Goal: Task Accomplishment & Management: Complete application form

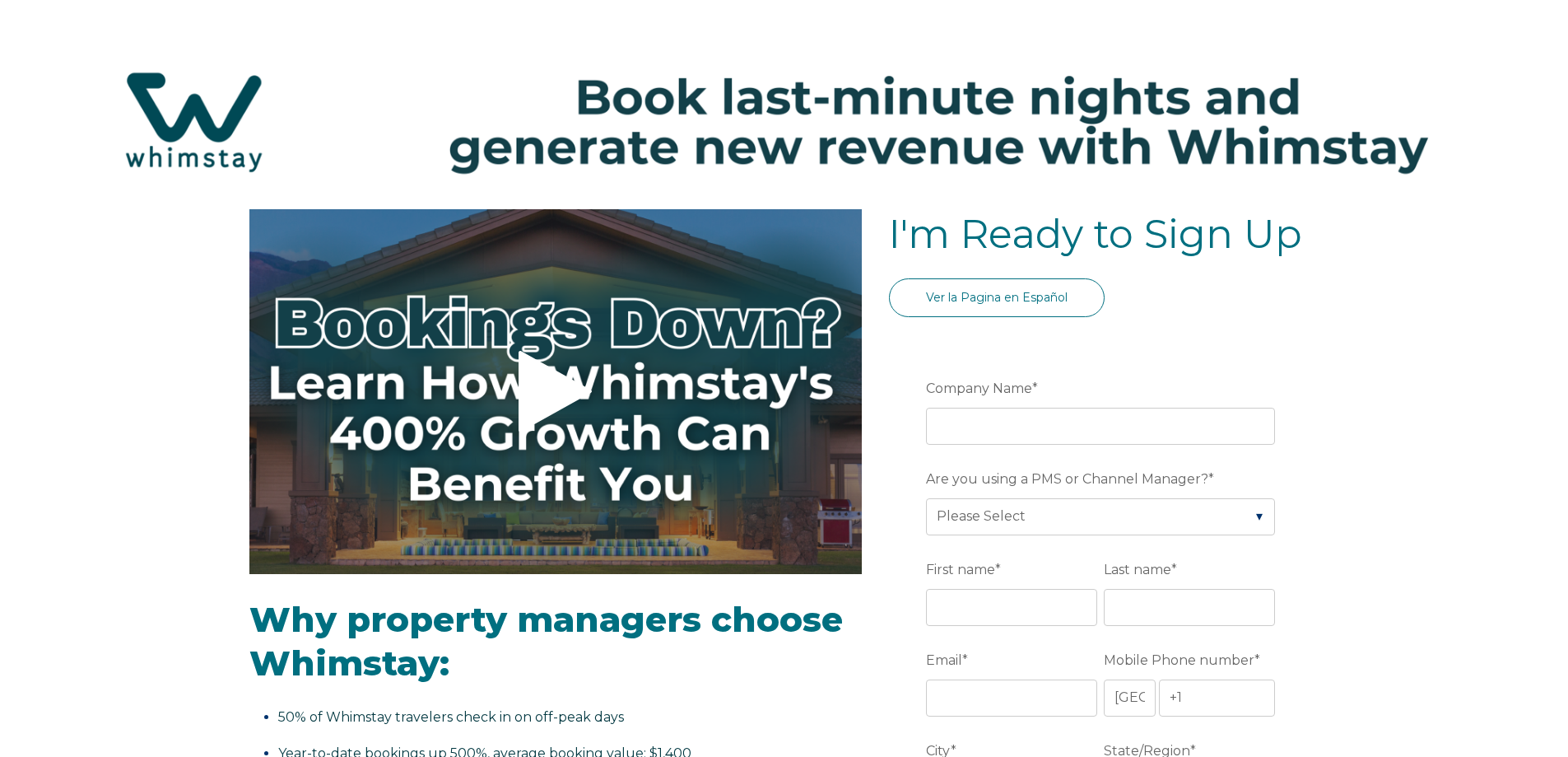
select select "US"
select select "Standard"
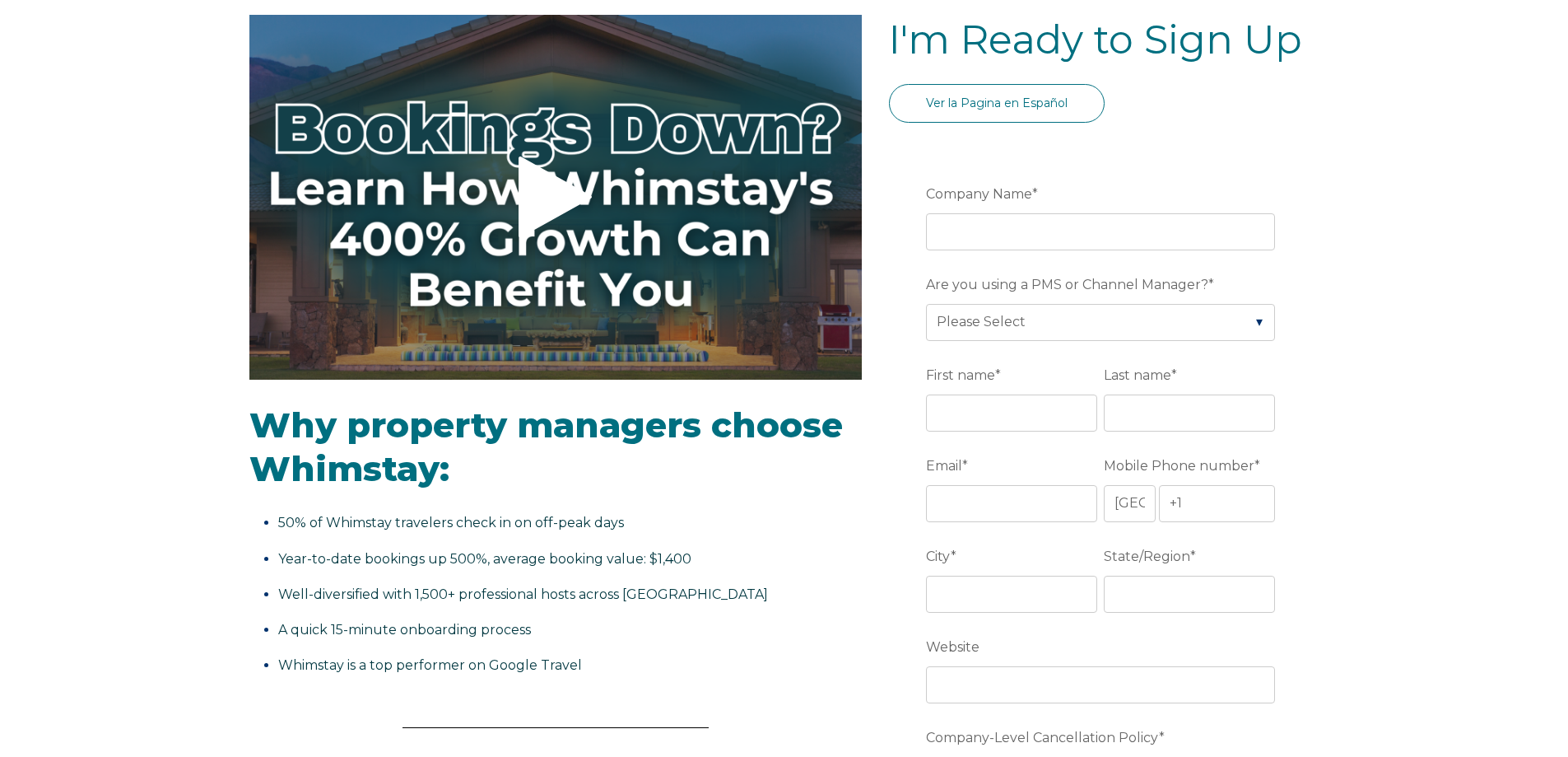
scroll to position [165, 0]
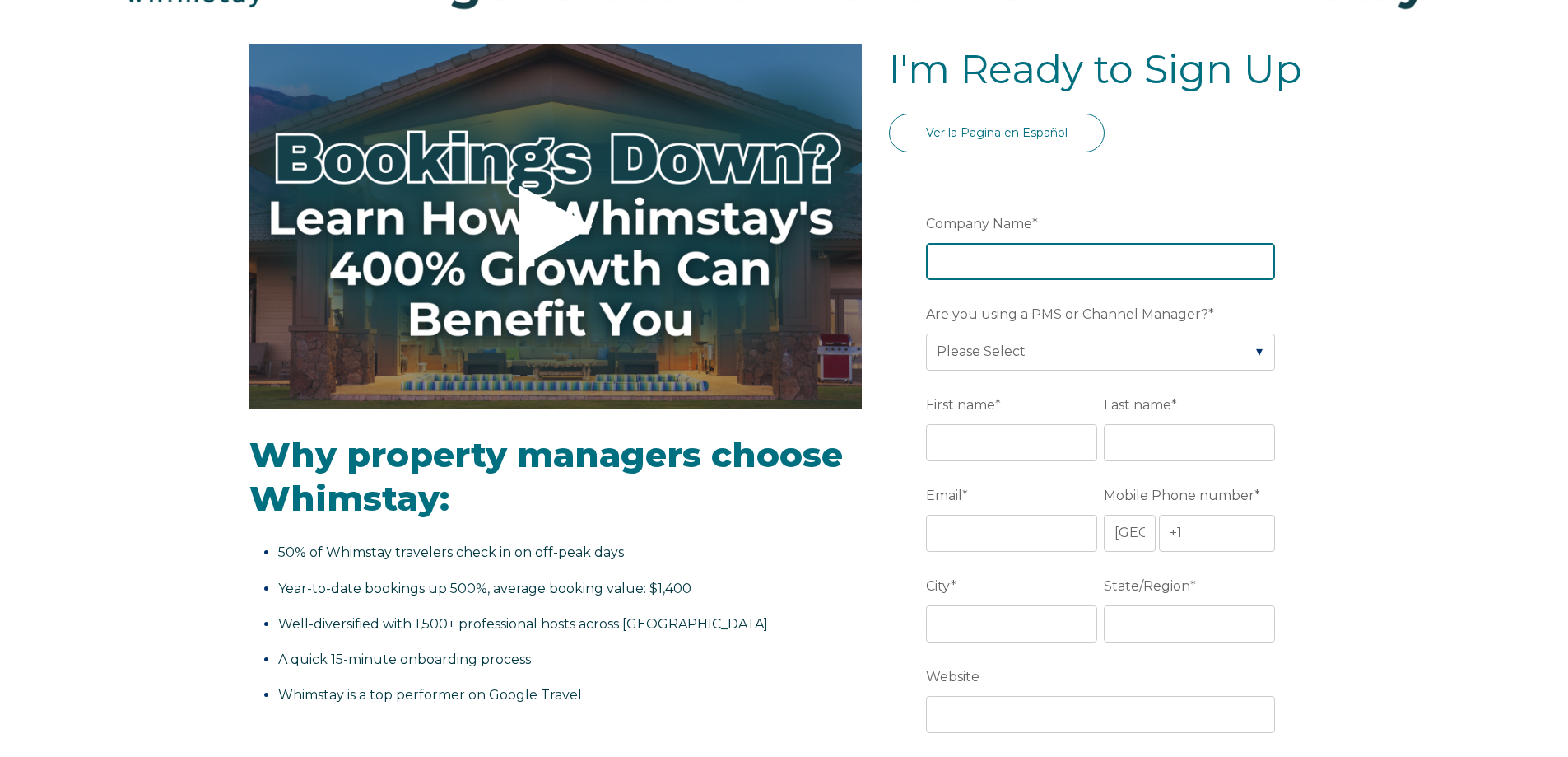
click at [1008, 253] on input "Company Name *" at bounding box center [1100, 261] width 349 height 37
type input "Babbling brook apartments"
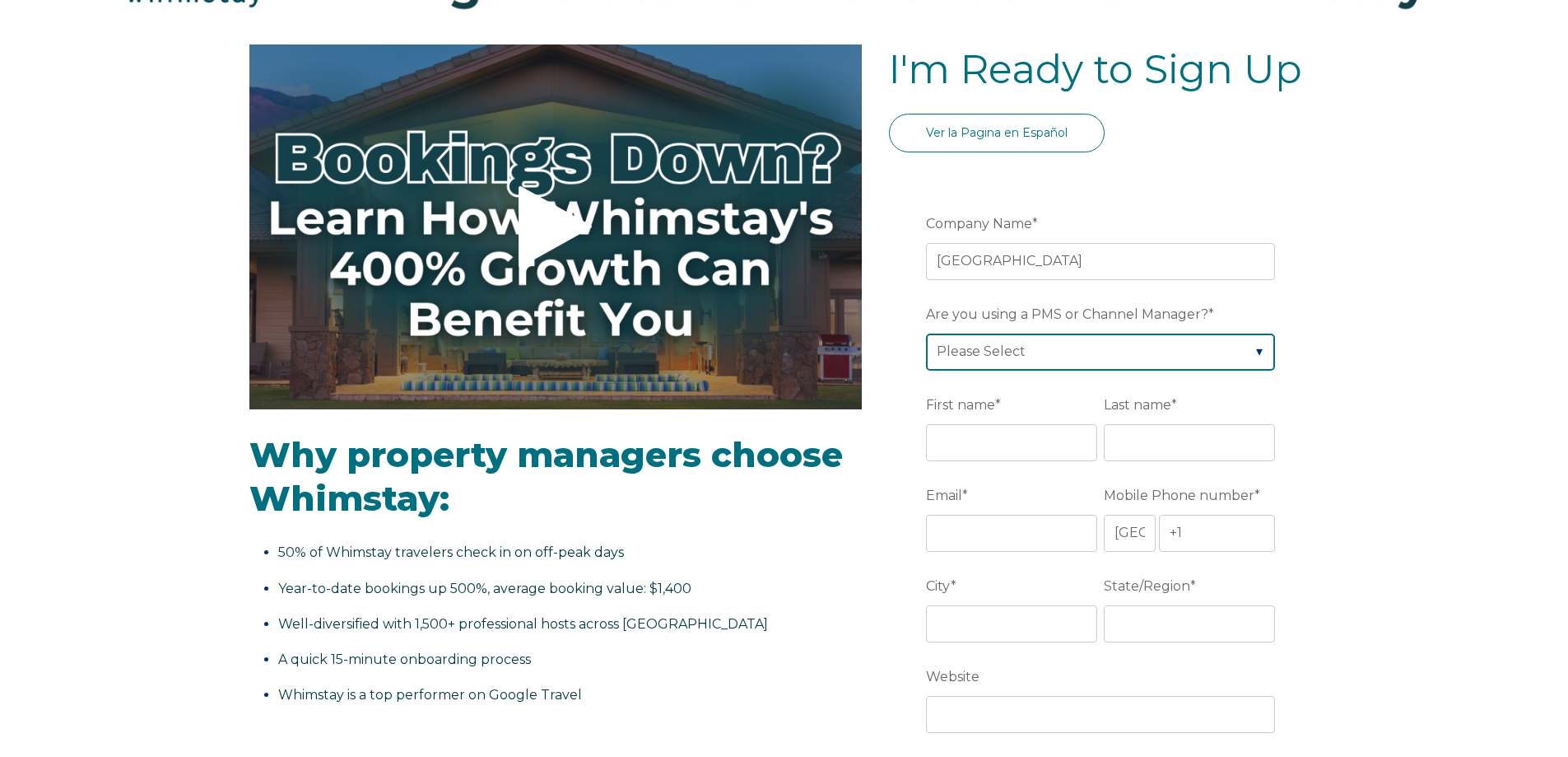
click at [1032, 352] on select "Please Select Barefoot BookingPal Boost Brightside CiiRUS Escapia Guesty Hostaw…" at bounding box center [1100, 352] width 349 height 37
select select "Hostaway"
click at [926, 334] on select "Please Select Barefoot BookingPal Boost Brightside CiiRUS Escapia Guesty Hostaw…" at bounding box center [1100, 352] width 349 height 37
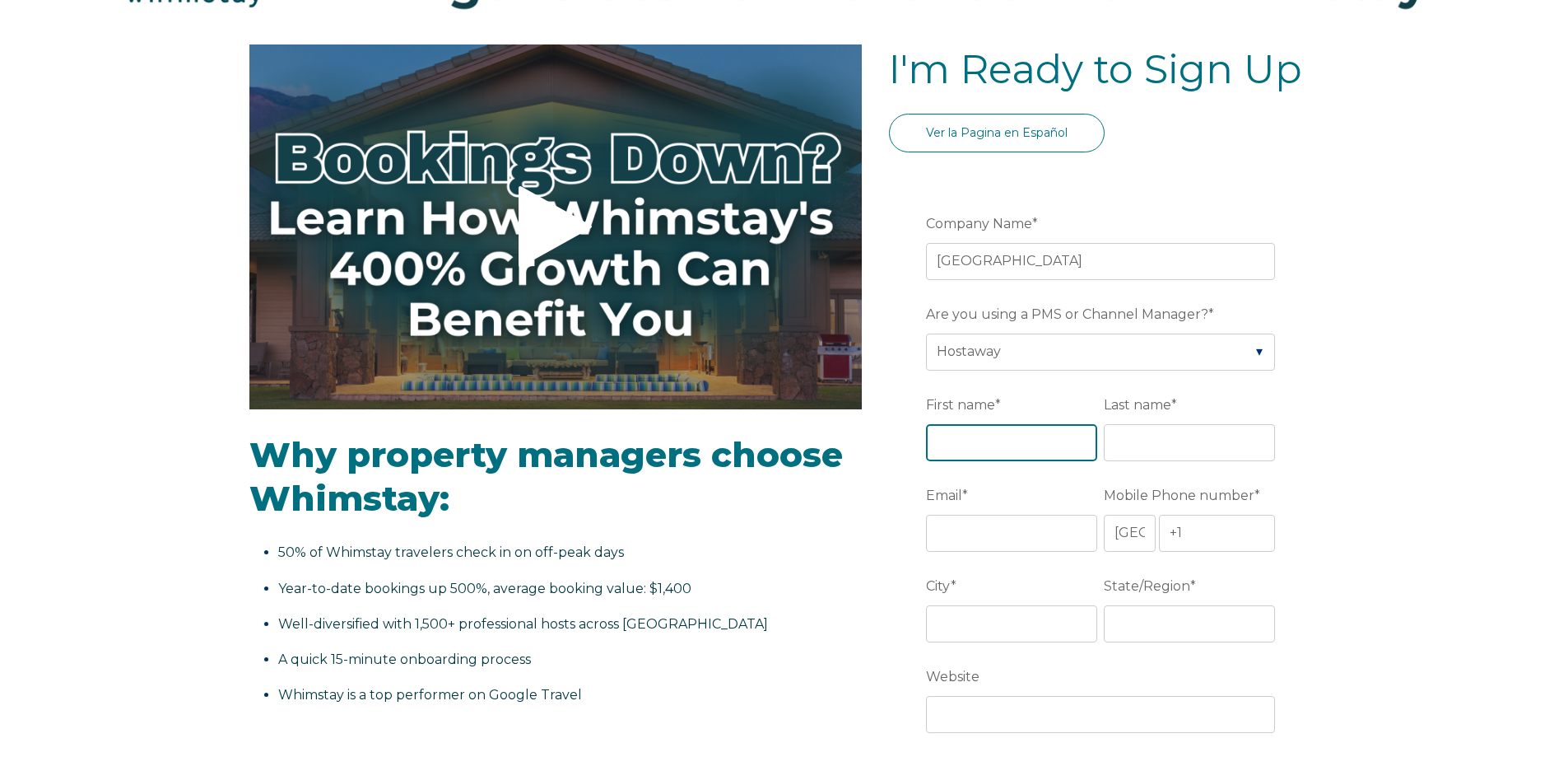
click at [983, 440] on input "First name *" at bounding box center [1011, 443] width 171 height 37
type input "Tyson"
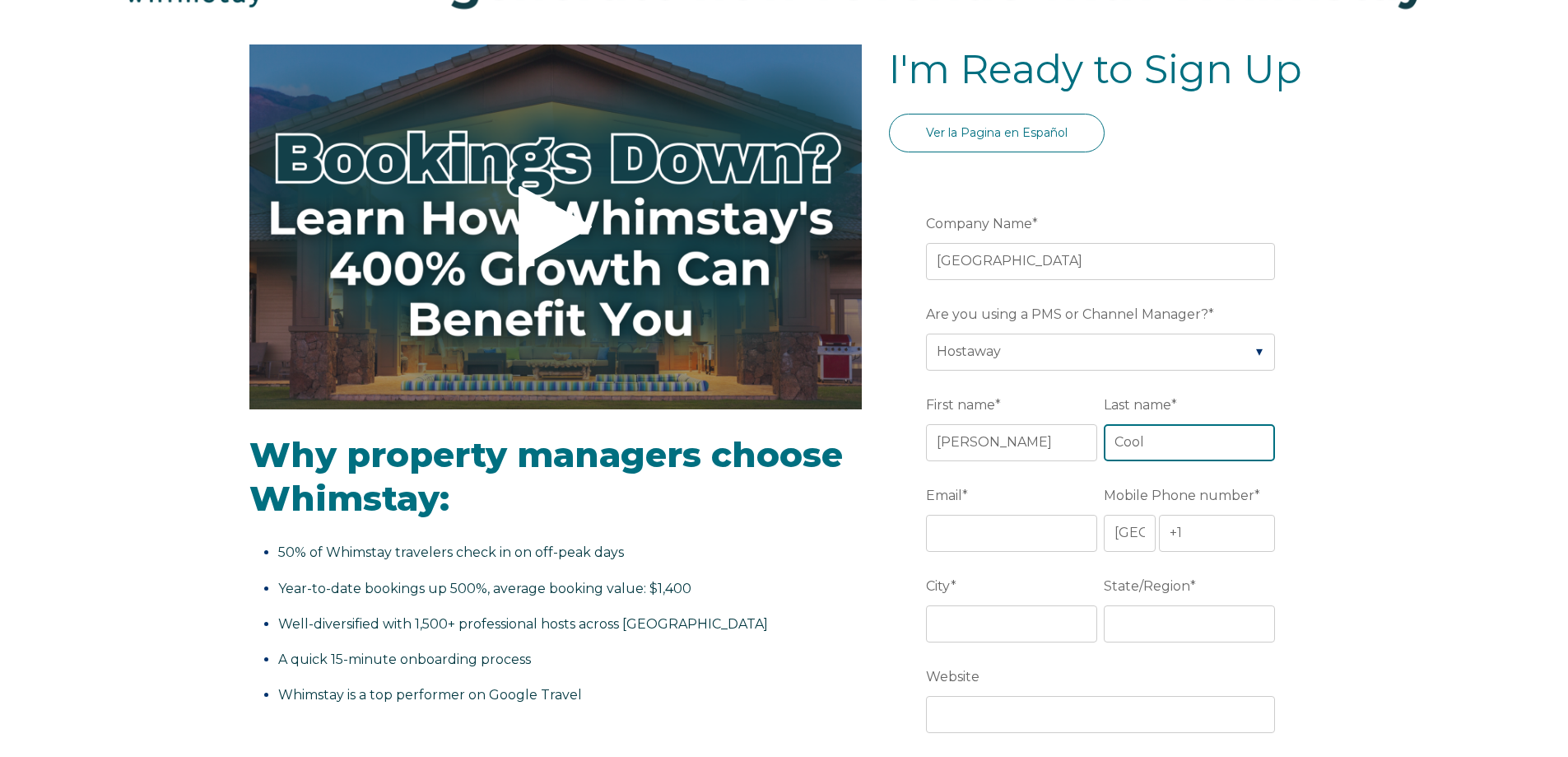
type input "Cool"
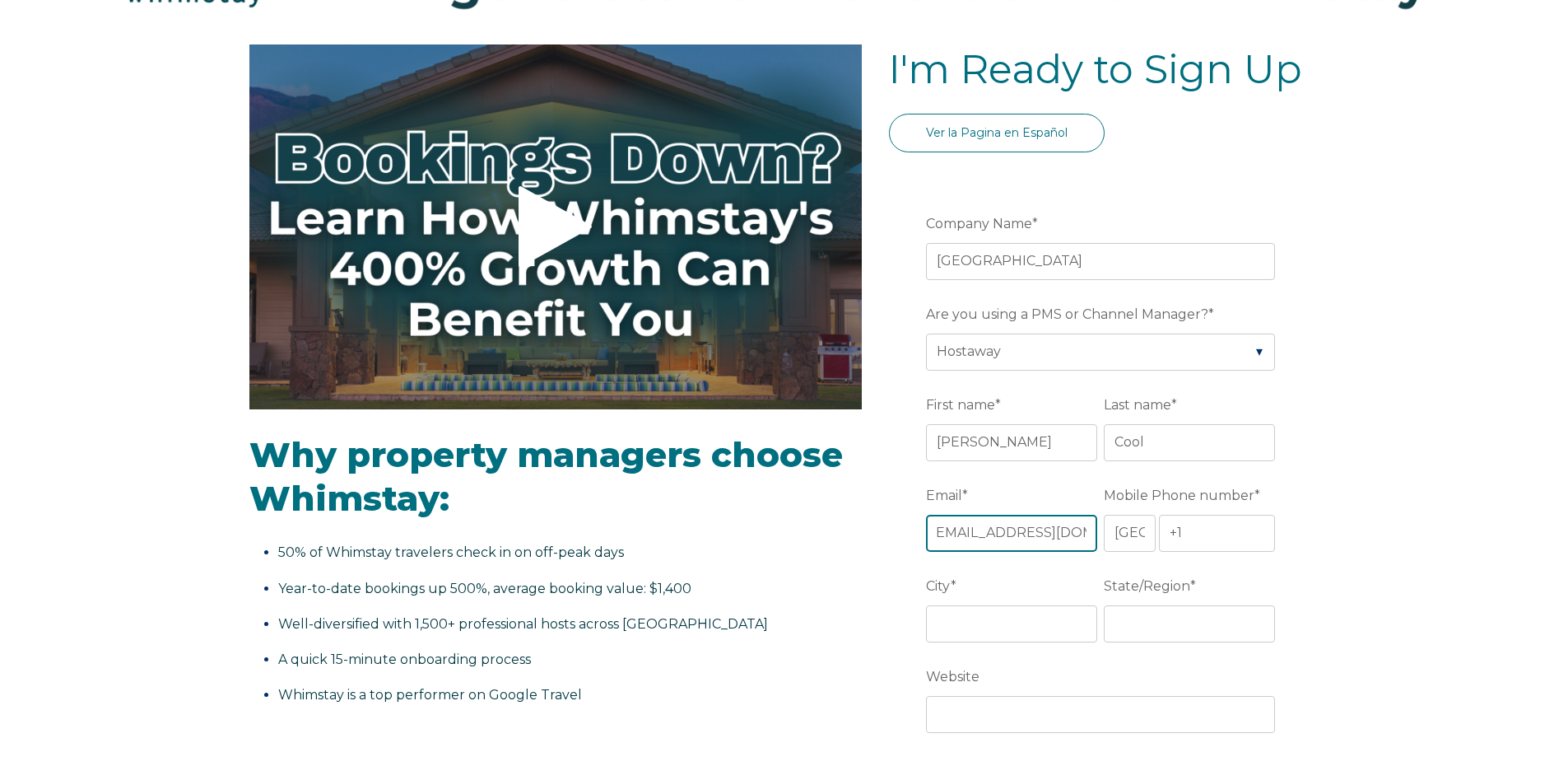
scroll to position [0, 27]
type input "[EMAIL_ADDRESS][DOMAIN_NAME]"
type input "+1 7194319164"
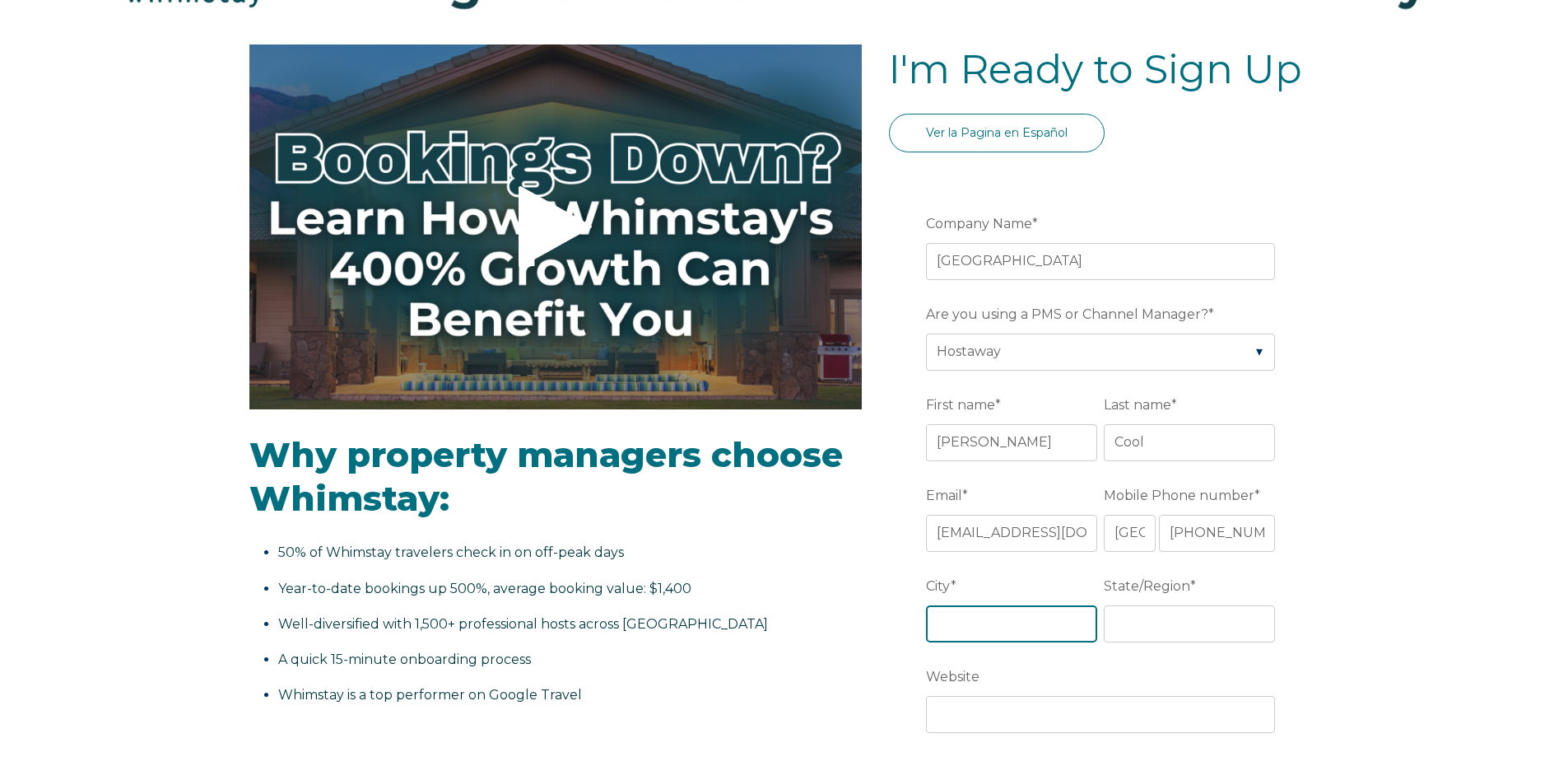
click at [1000, 631] on input "City *" at bounding box center [1011, 623] width 171 height 37
type input "c"
type input "canon city"
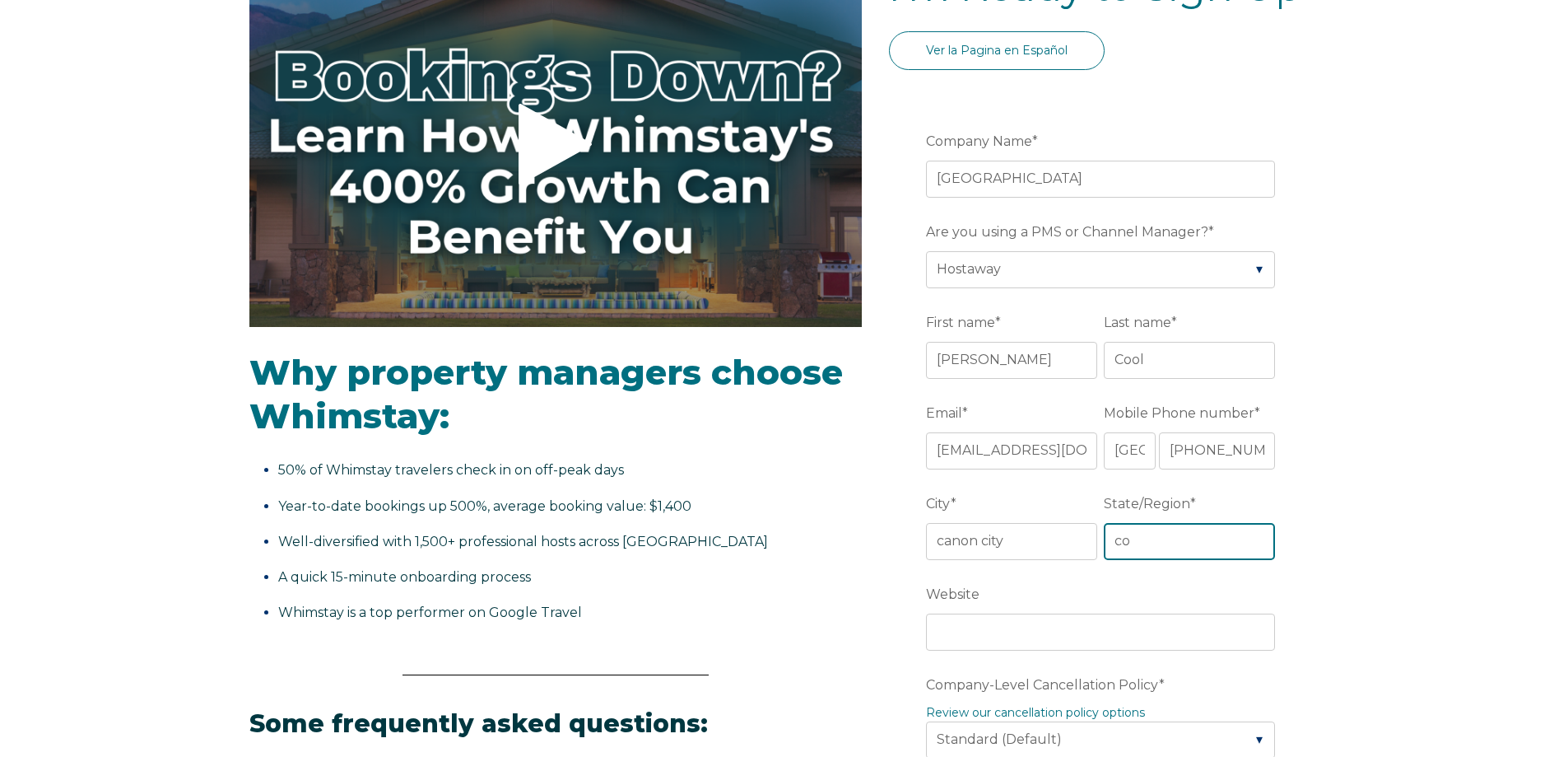
type input "co"
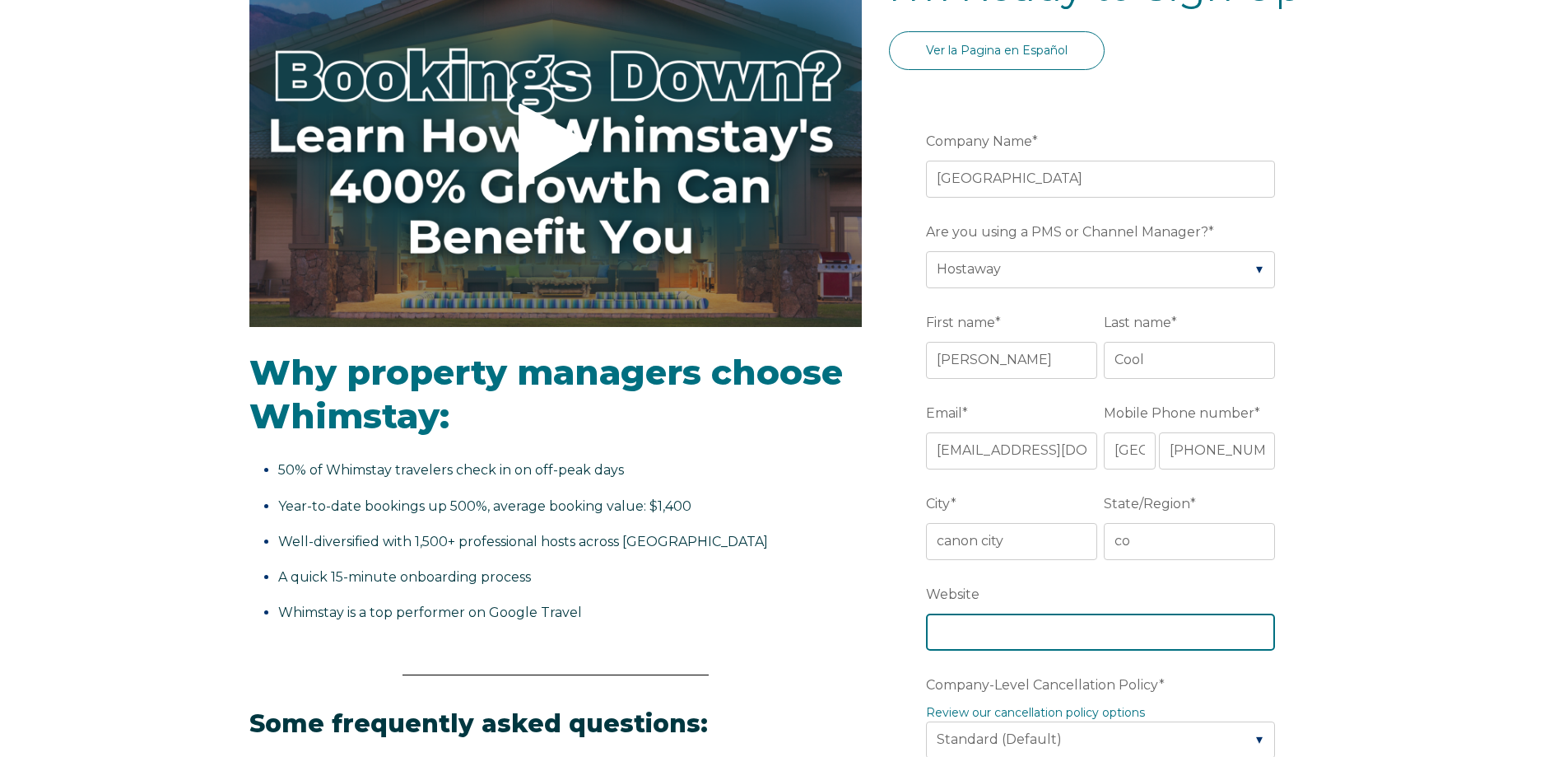
click at [1000, 631] on input "Website" at bounding box center [1100, 632] width 349 height 37
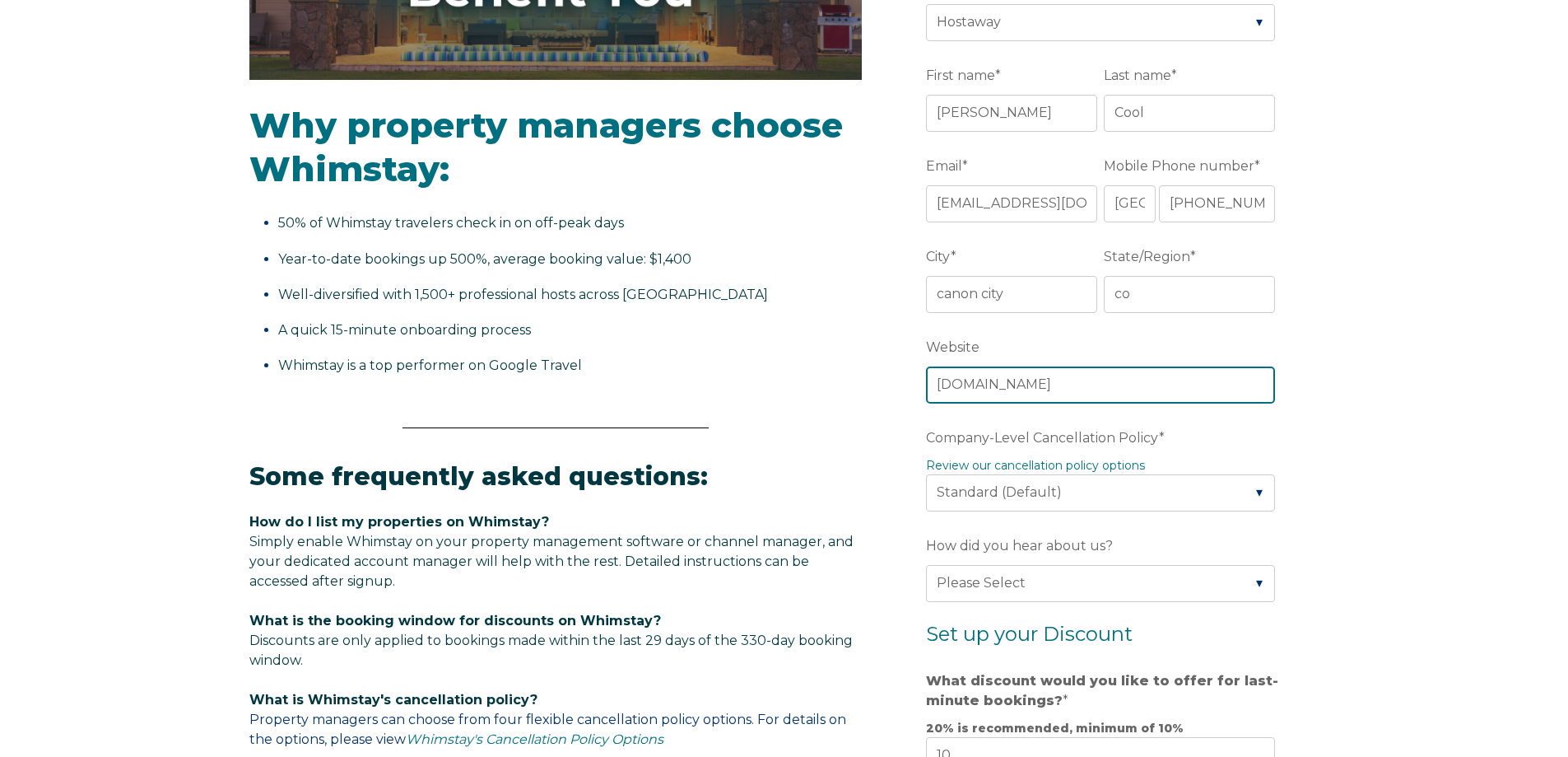
scroll to position [576, 0]
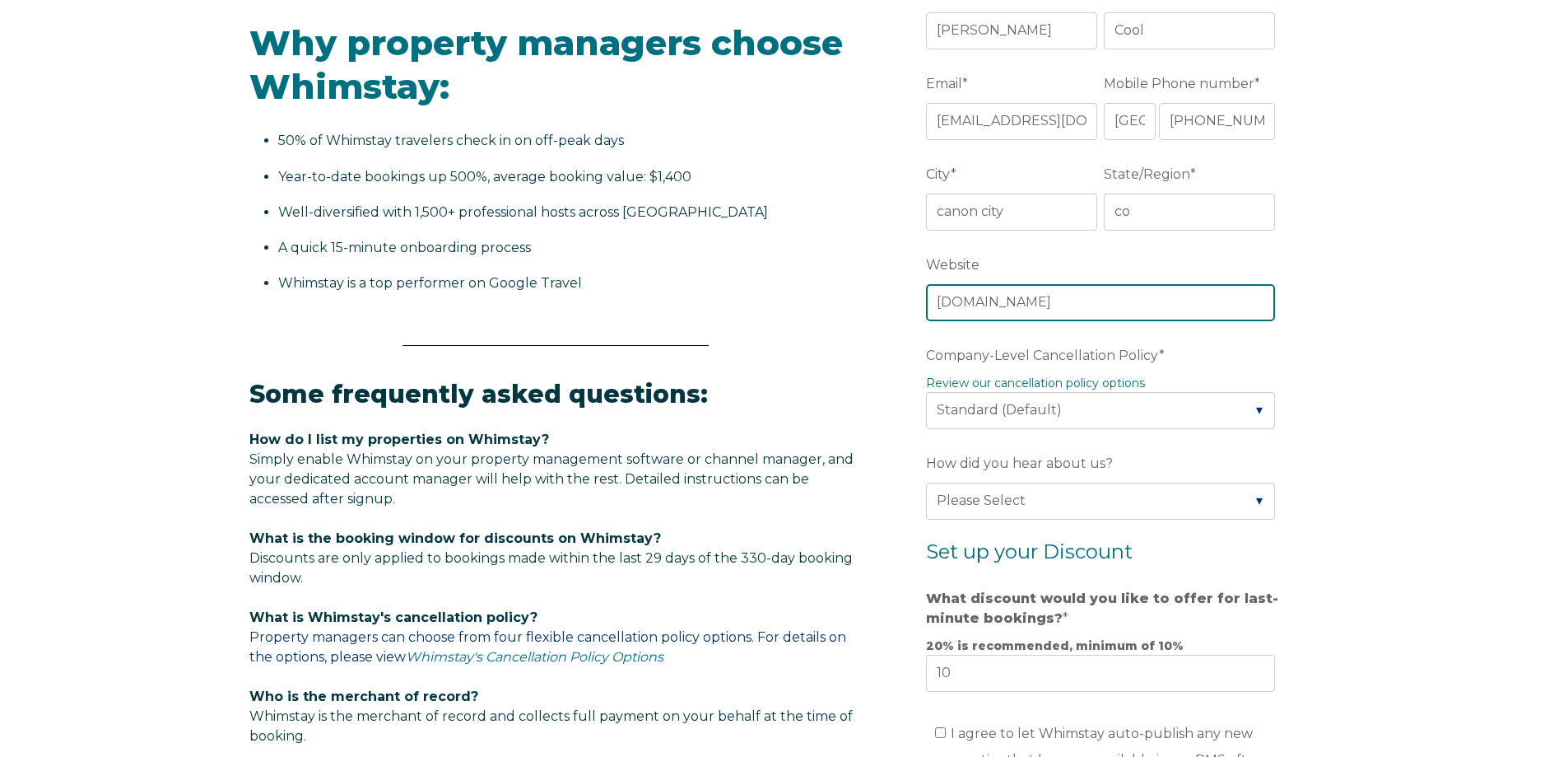
type input "staycc.co"
click at [1223, 430] on fieldset "Company-Level Cancellation Policy * Review our cancellation policy options Plea…" at bounding box center [1104, 396] width 356 height 108
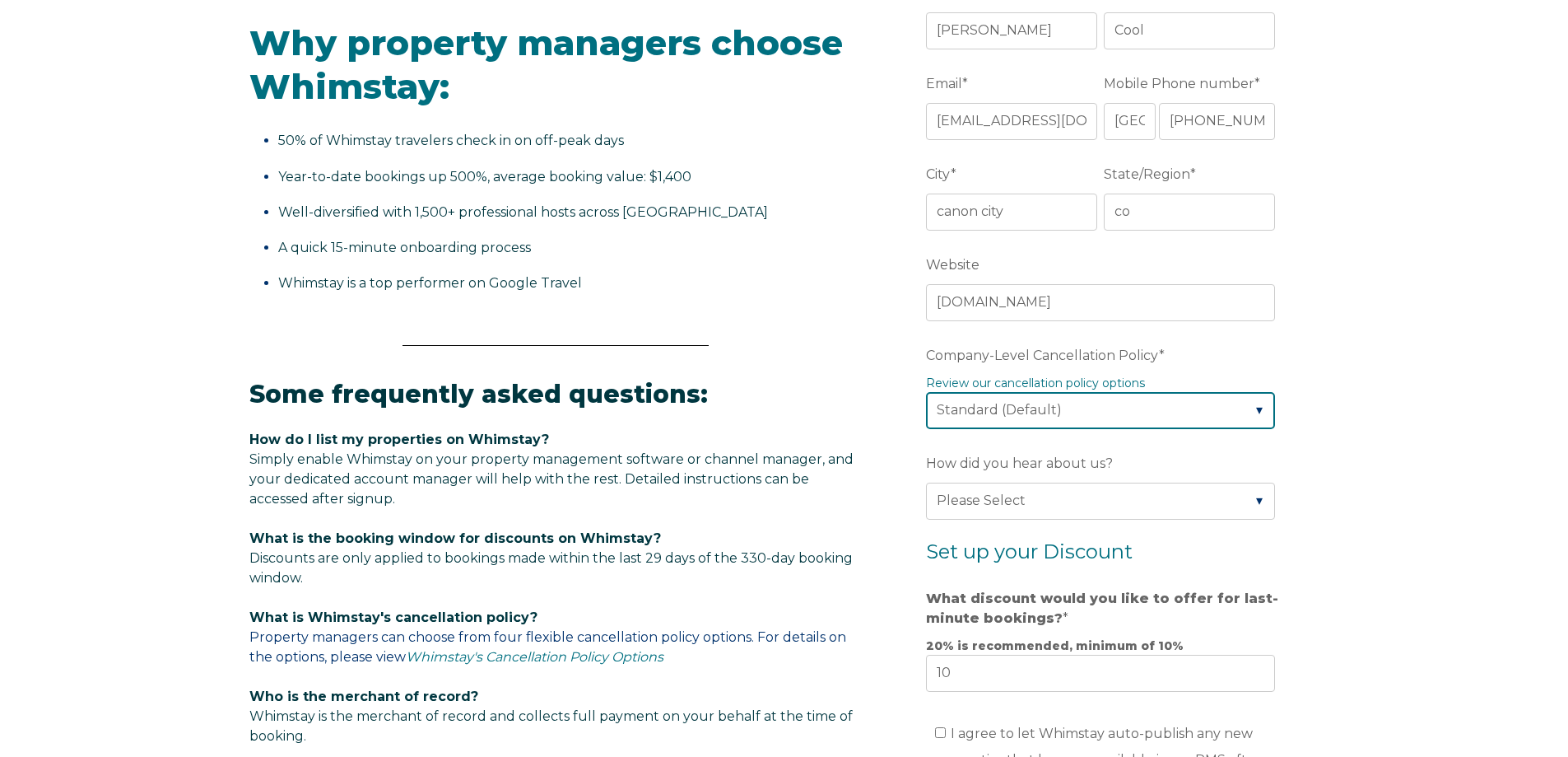
click at [1218, 419] on select "Please Select Partial Standard (Default) Moderate Strict" at bounding box center [1100, 410] width 349 height 37
select select "Moderate"
click at [926, 392] on select "Please Select Partial Standard (Default) Moderate Strict" at bounding box center [1100, 410] width 349 height 37
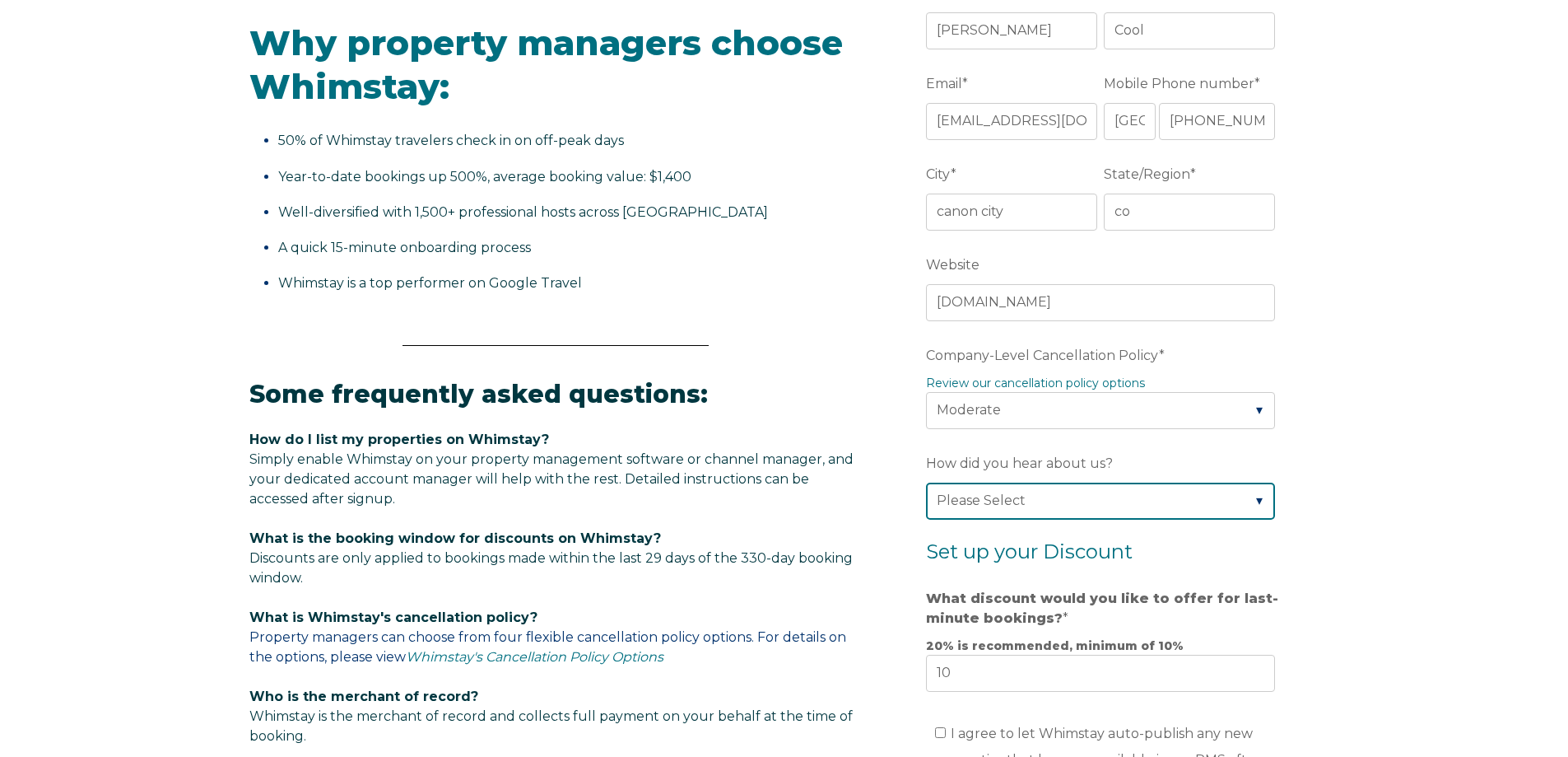
click at [1069, 506] on select "Please Select Found Whimstay through a Google search Spoke to a Whimstay salesp…" at bounding box center [1100, 501] width 349 height 37
select select "Other"
click at [926, 483] on select "Please Select Found Whimstay through a Google search Spoke to a Whimstay salesp…" at bounding box center [1100, 501] width 349 height 37
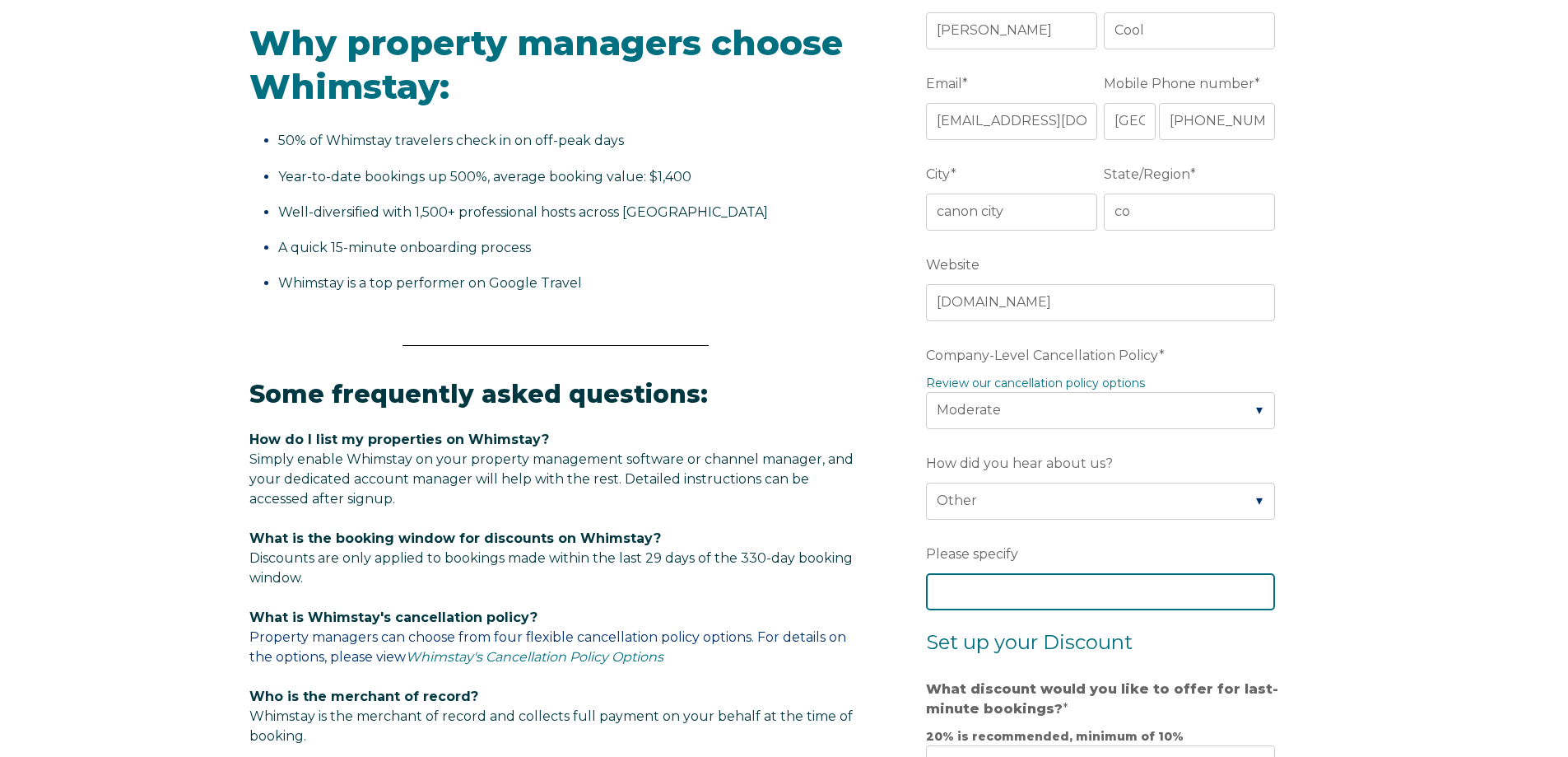
click at [1037, 604] on input "Please specify" at bounding box center [1100, 592] width 349 height 37
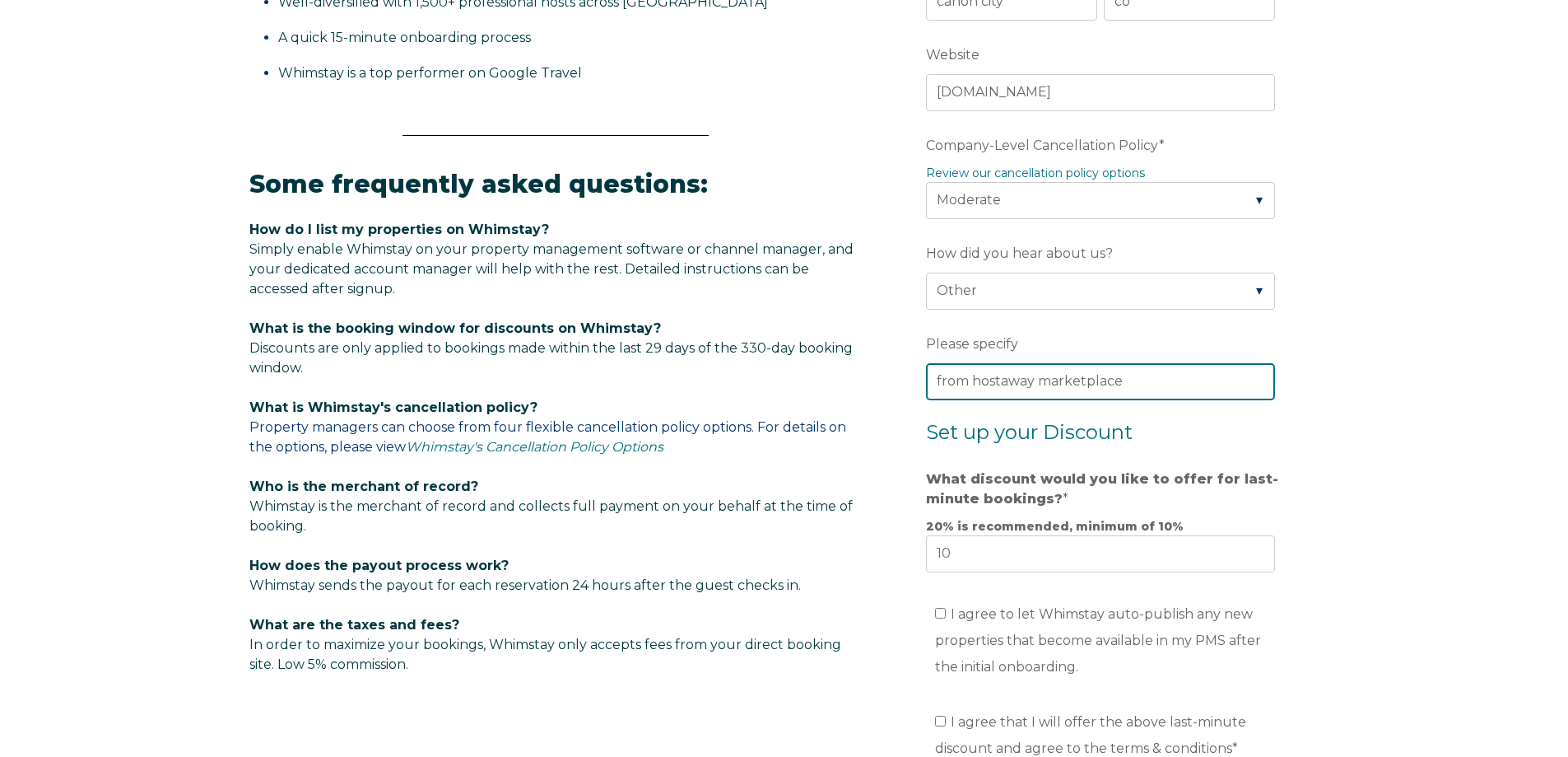
scroll to position [823, 0]
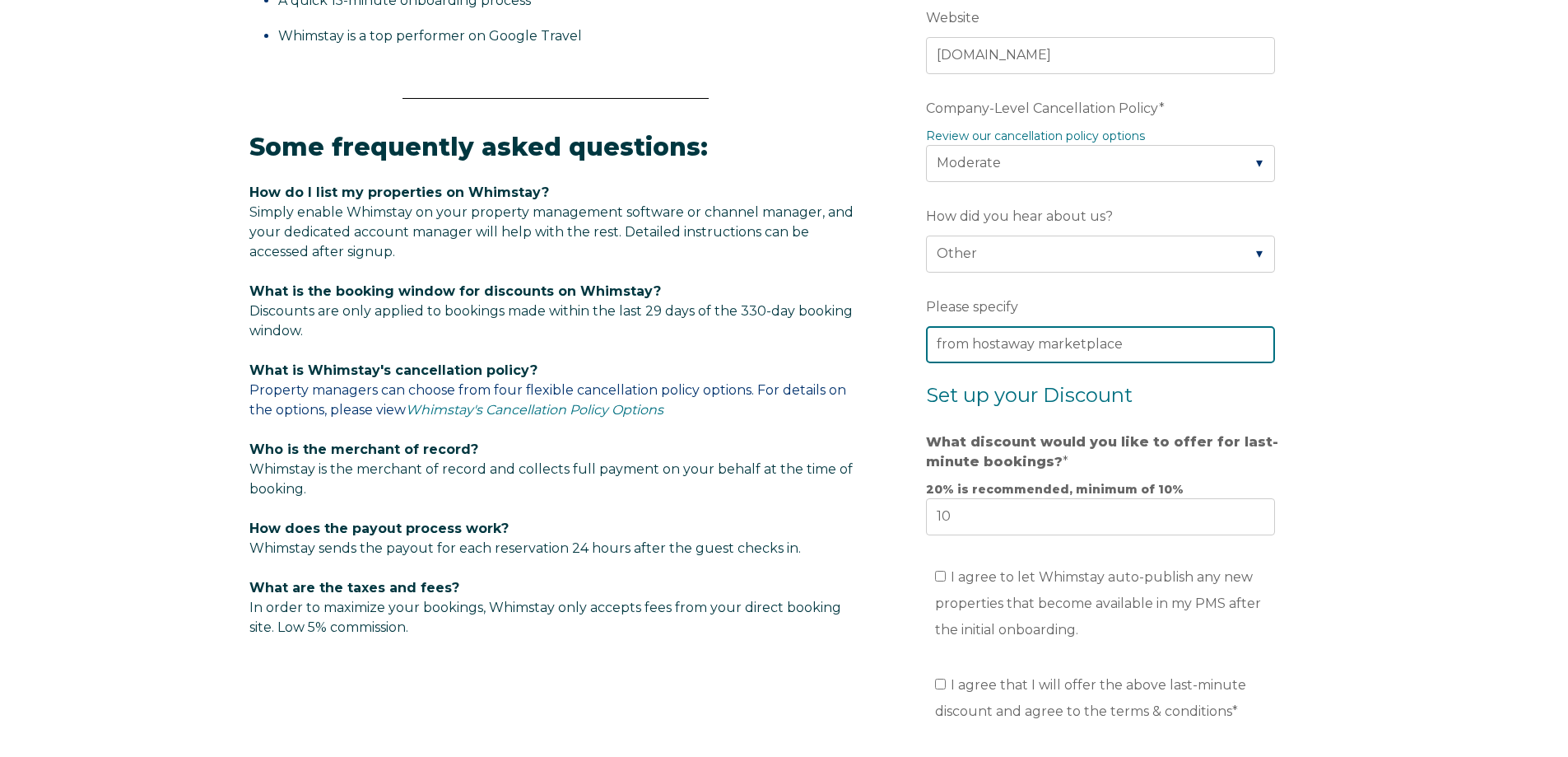
type input "from hostaway marketplace"
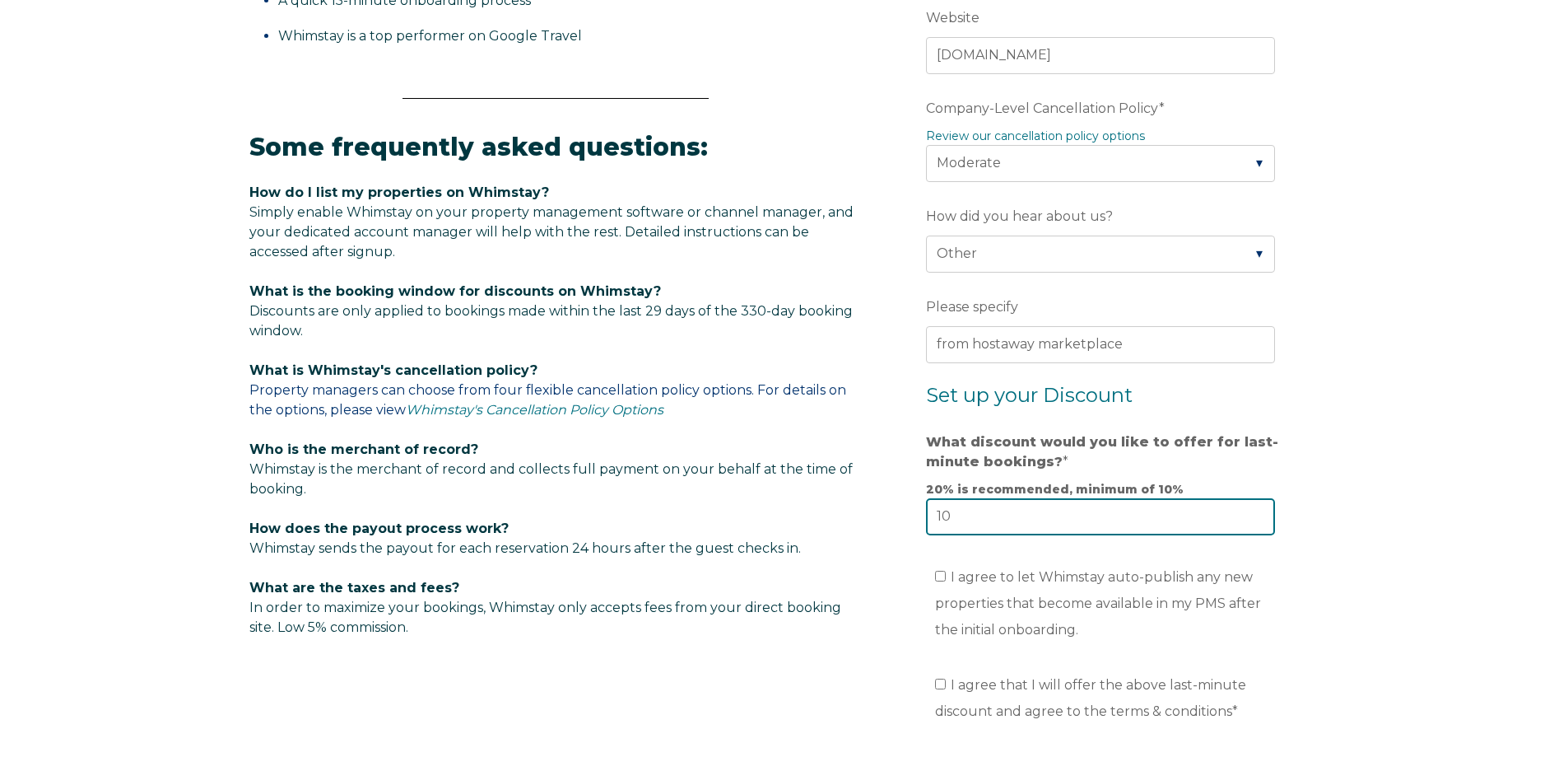
click at [1034, 522] on input "10" at bounding box center [1100, 517] width 349 height 37
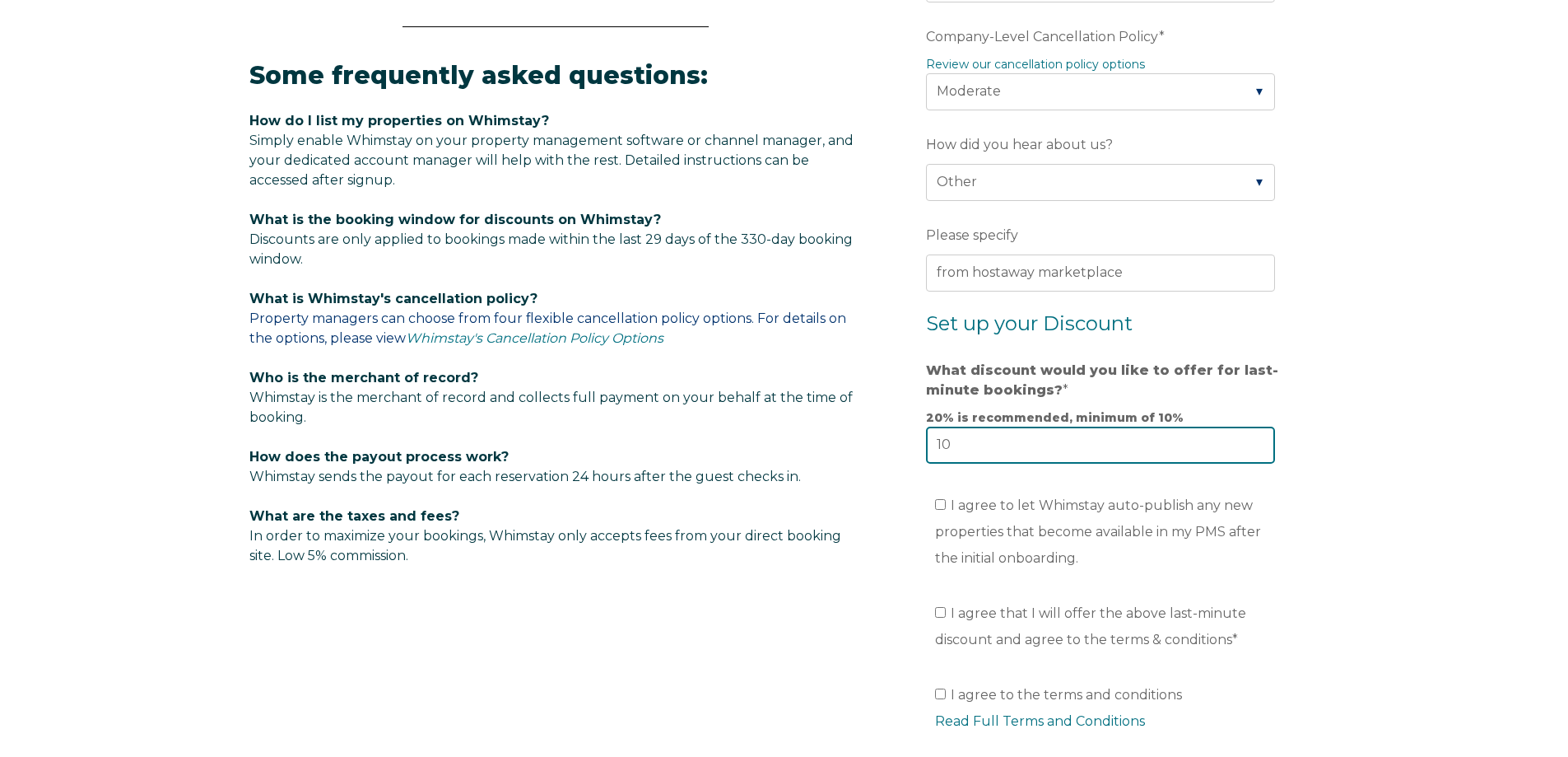
scroll to position [988, 0]
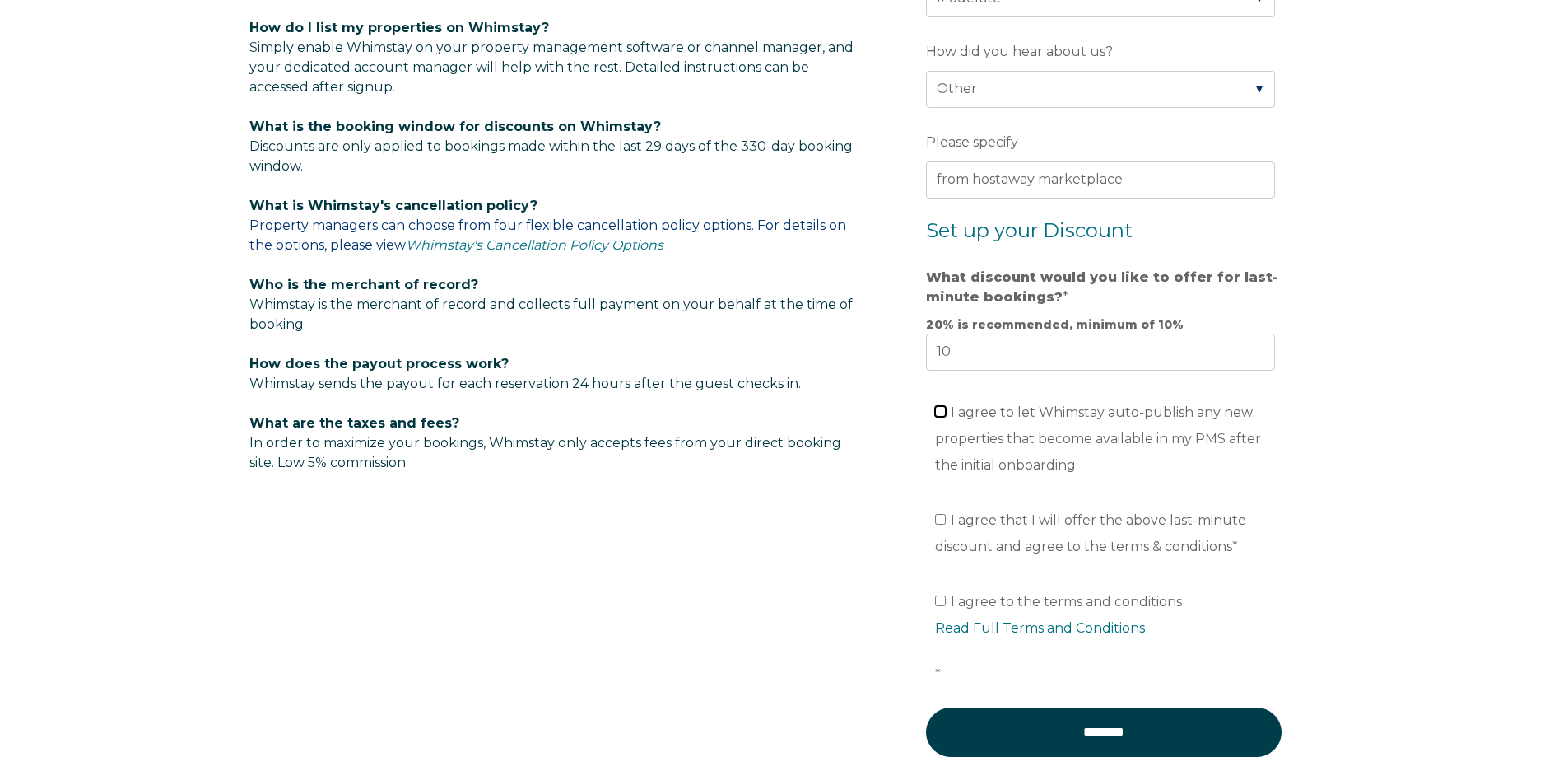
click at [941, 412] on input "I agree to let Whimstay auto-publish any new properties that become available i…" at bounding box center [941, 411] width 10 height 10
checkbox input "true"
click at [938, 521] on input "I agree that I will offer the above last-minute discount and agree to the terms…" at bounding box center [941, 520] width 10 height 10
checkbox input "true"
click at [943, 595] on input "I agree to the terms and conditions Read Full Terms and Conditions *" at bounding box center [941, 601] width 10 height 10
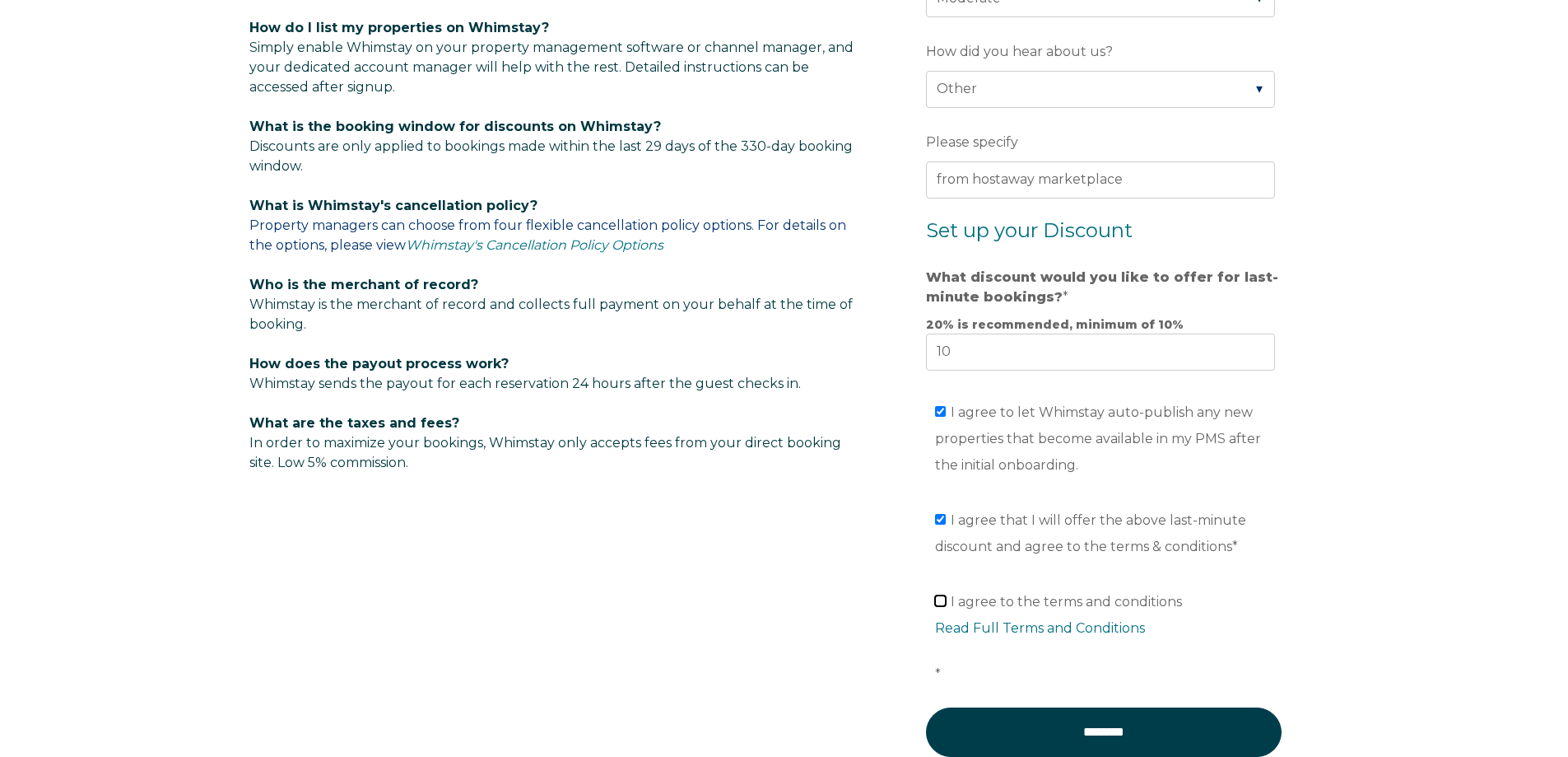
checkbox input "true"
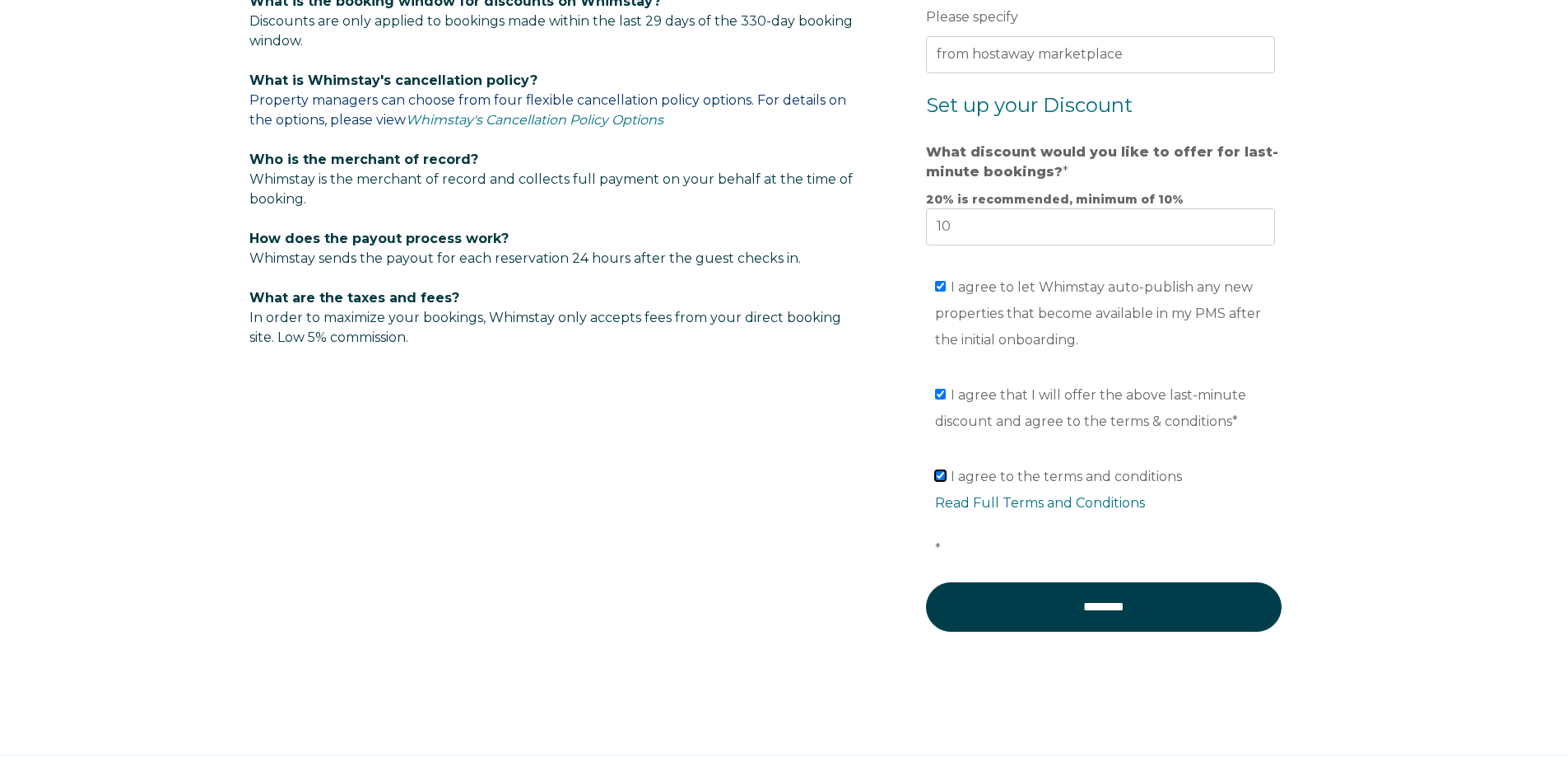
scroll to position [1153, 0]
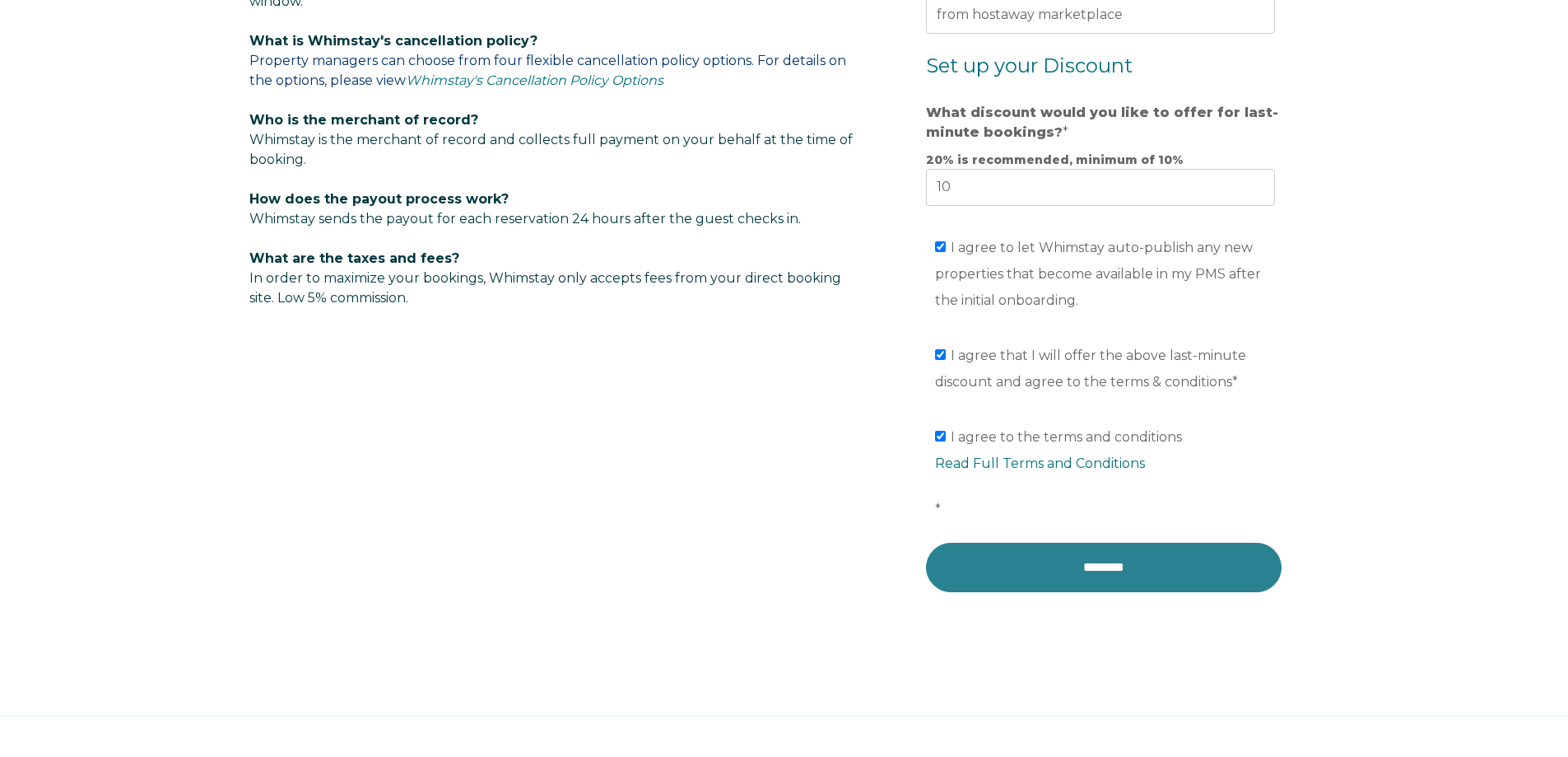
click at [1091, 581] on input "********" at bounding box center [1104, 568] width 356 height 50
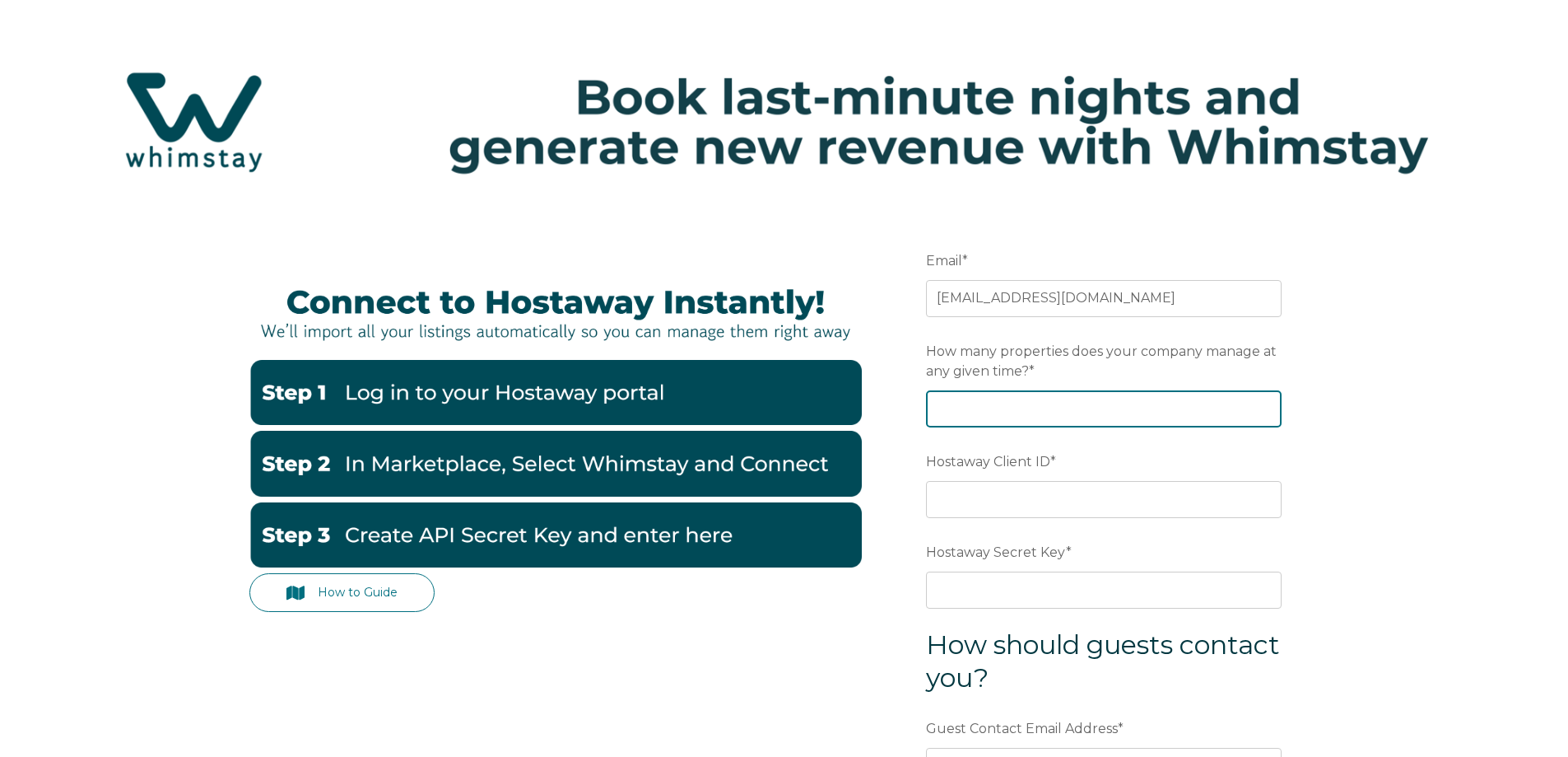
click at [1034, 415] on input "How many properties does your company manage at any given time? *" at bounding box center [1104, 409] width 356 height 37
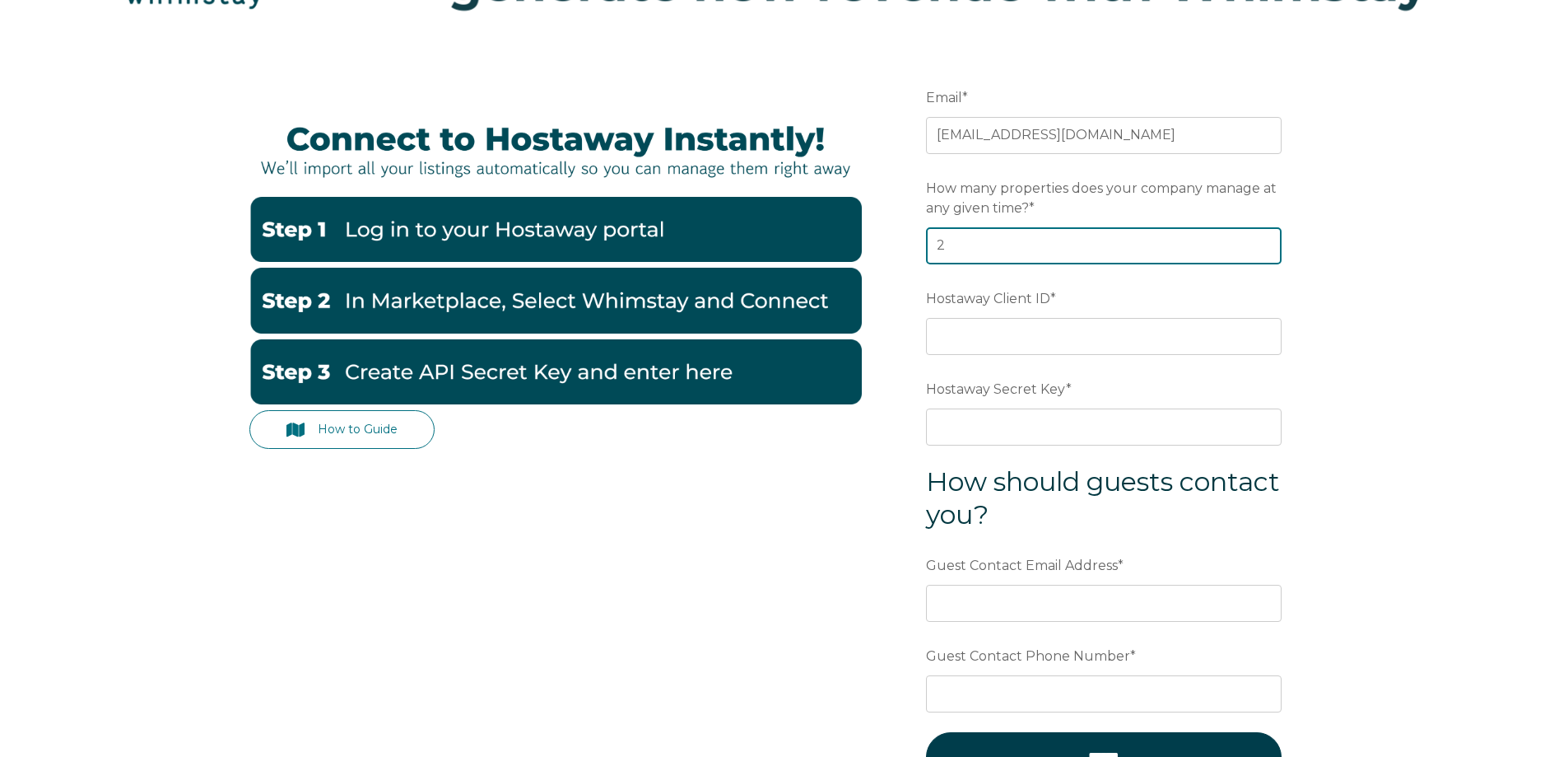
scroll to position [82, 0]
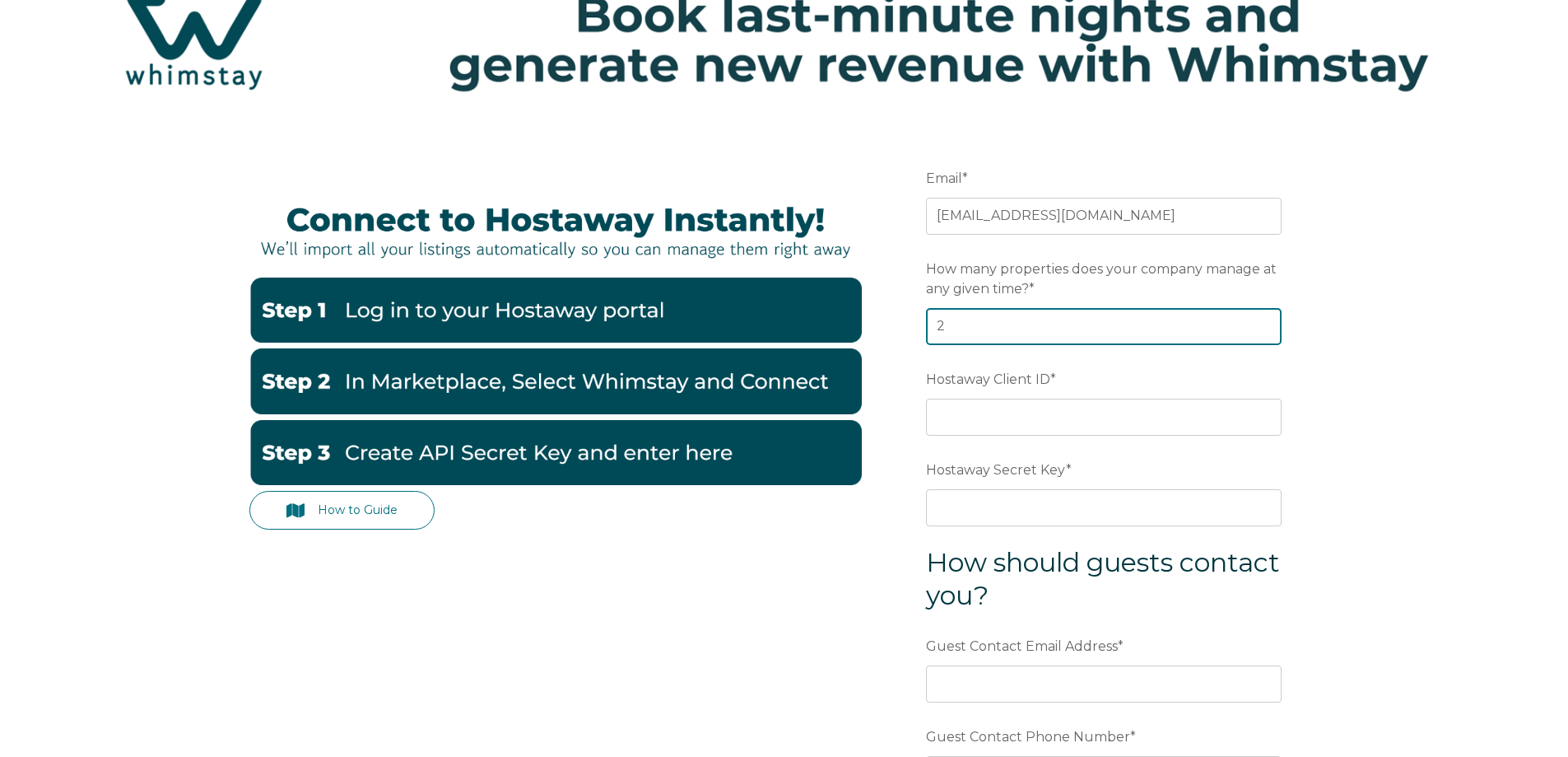
type input "2"
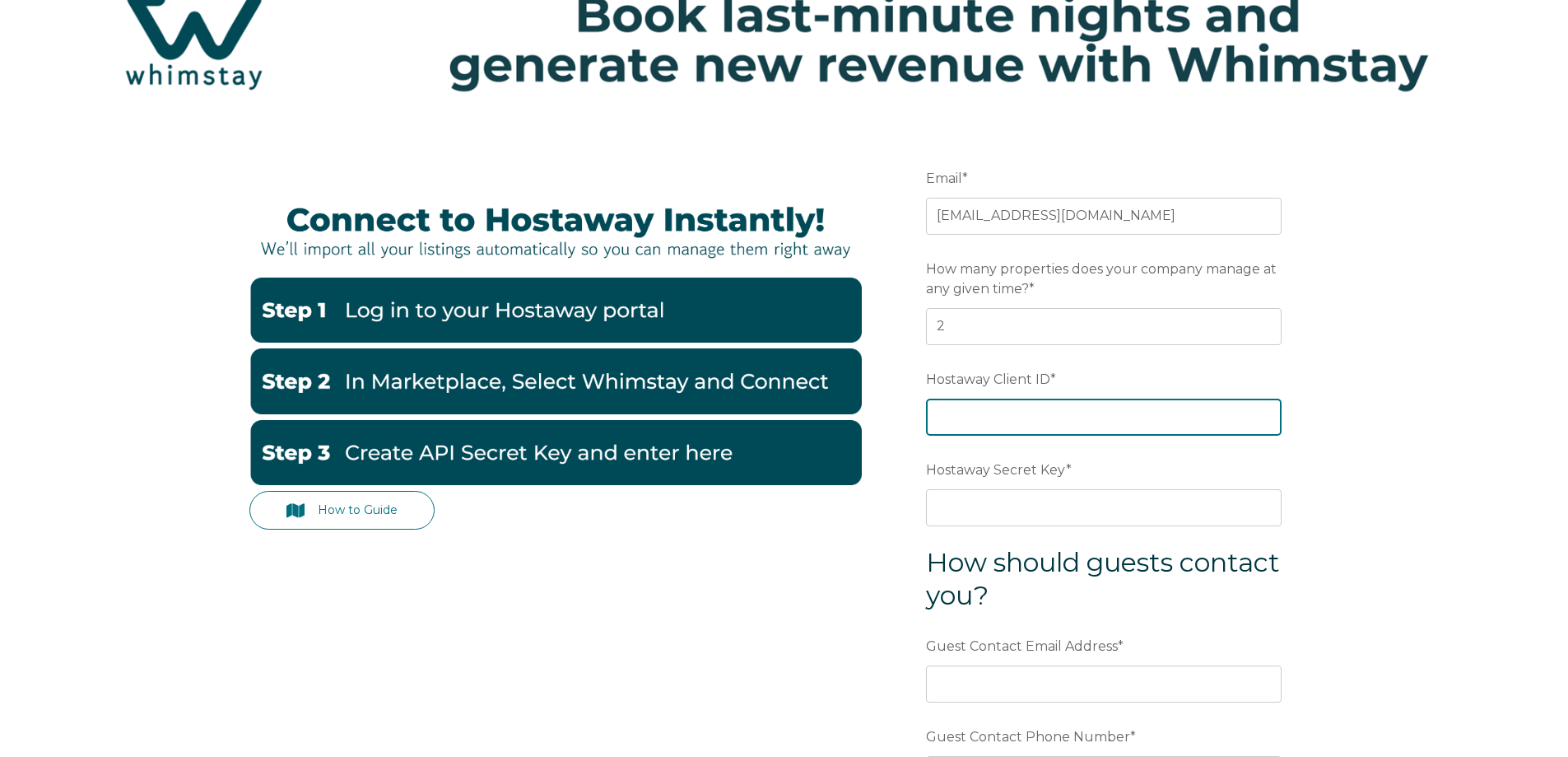
click at [968, 423] on input "Hostaway Client ID *" at bounding box center [1104, 417] width 356 height 37
paste input "165700"
type input "165700"
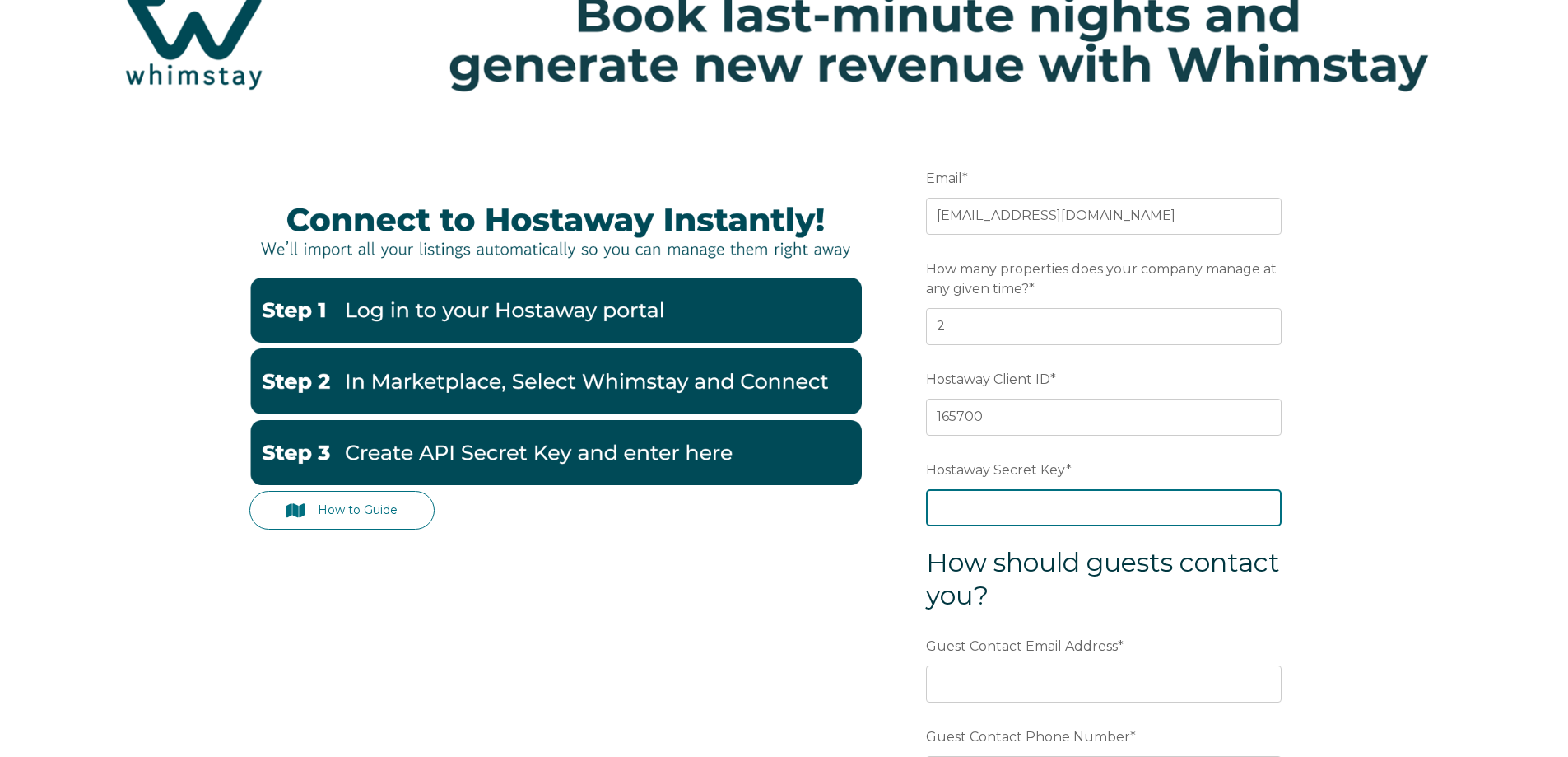
click at [984, 506] on input "Hostaway Secret Key *" at bounding box center [1104, 507] width 356 height 37
paste input "0ef5cc3bcb55e778b0d343581c4597fa324555c60baf80e90752ccc70f577977"
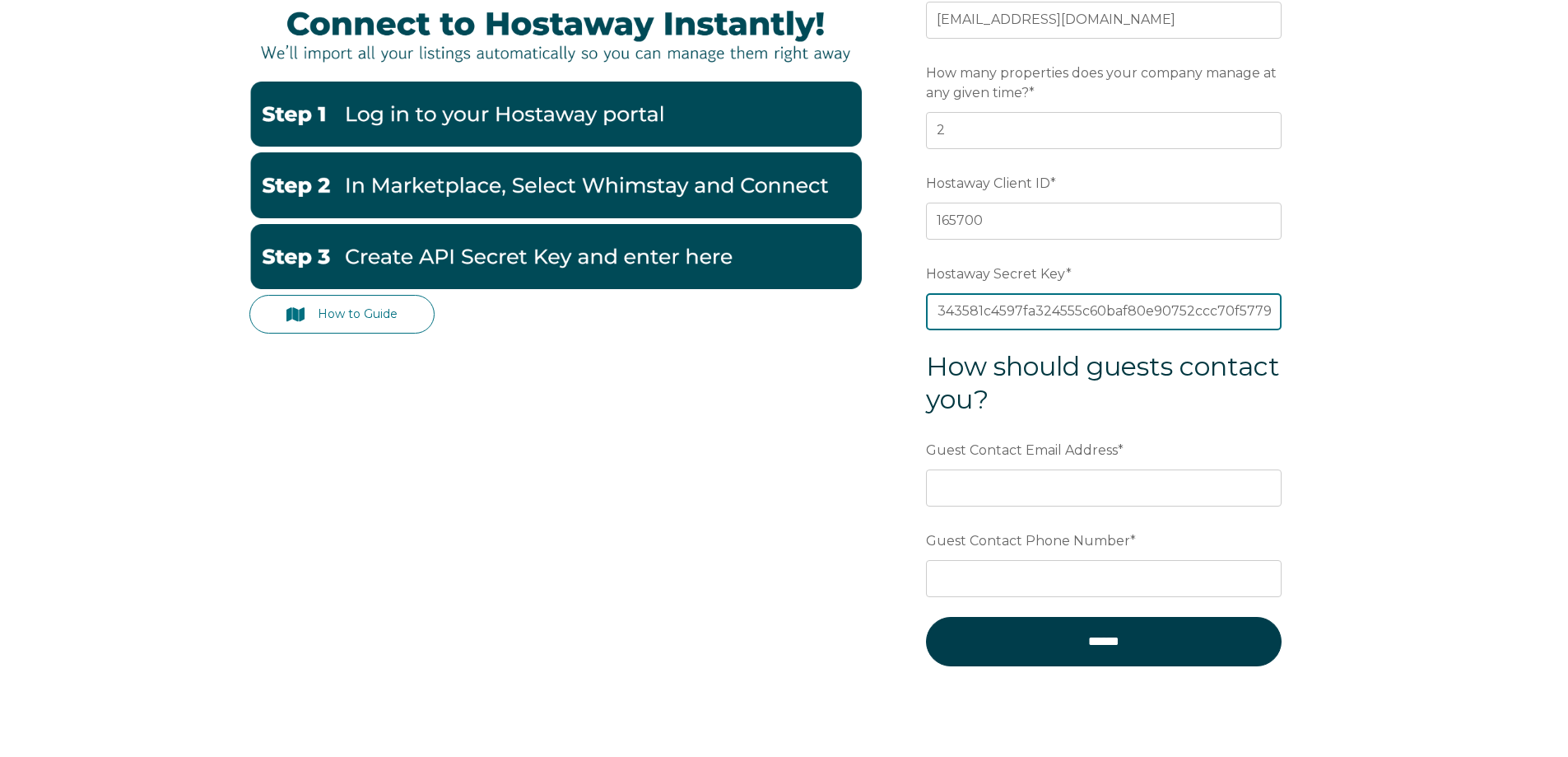
scroll to position [329, 0]
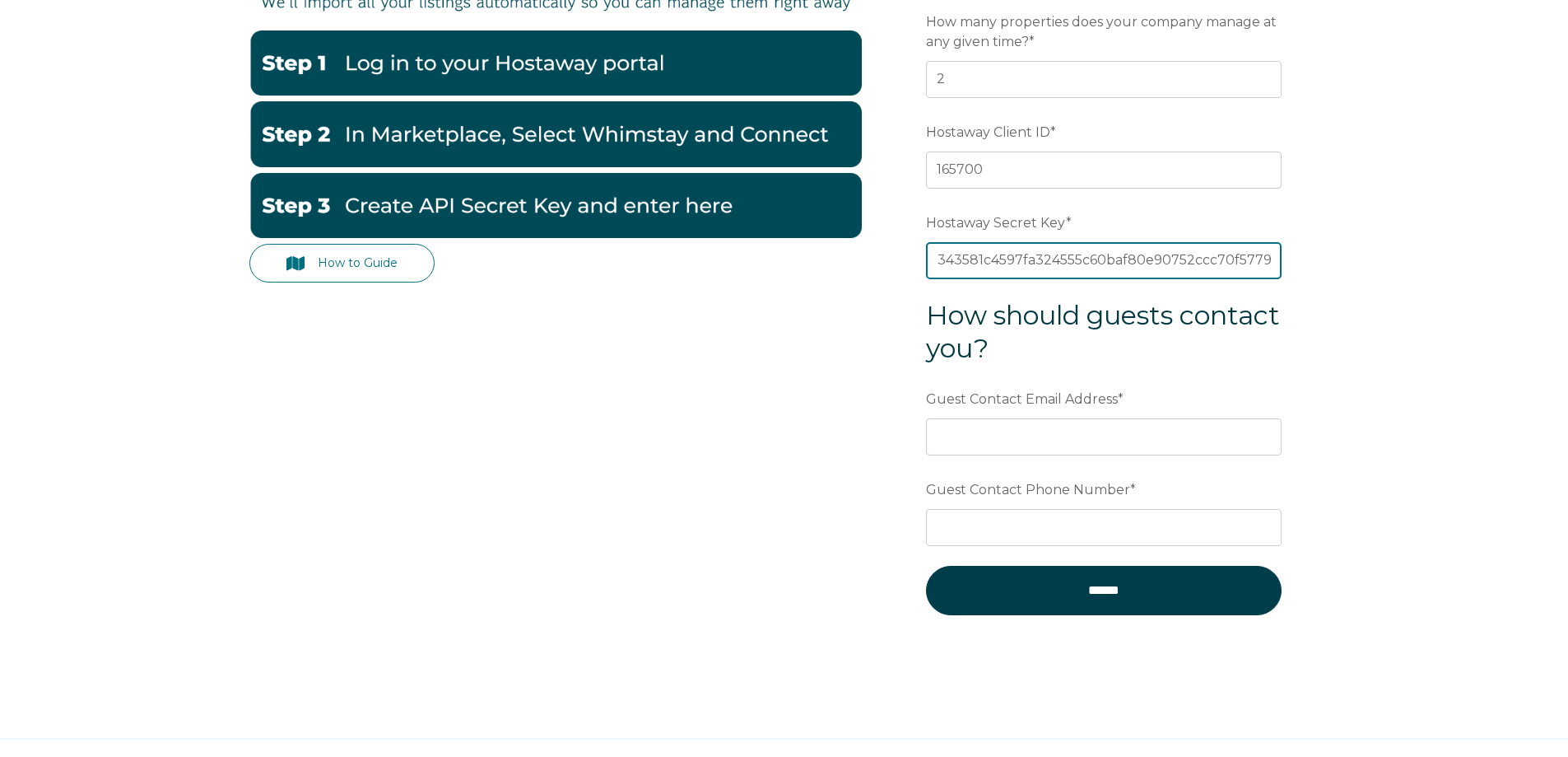
type input "0ef5cc3bcb55e778b0d343581c4597fa324555c60baf80e90752ccc70f577977"
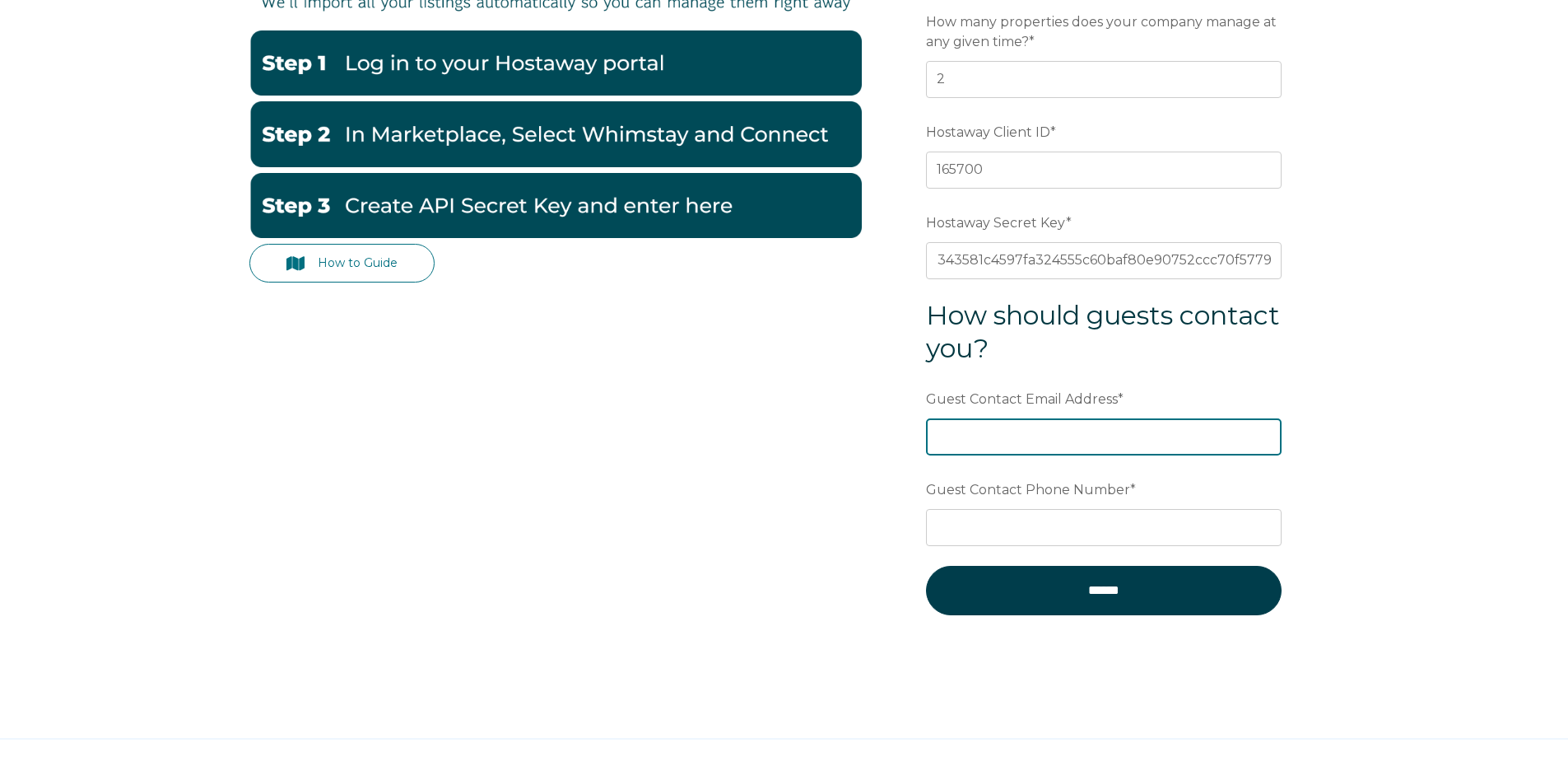
click at [995, 444] on input "Guest Contact Email Address *" at bounding box center [1104, 437] width 356 height 37
type input "[EMAIL_ADDRESS][DOMAIN_NAME]"
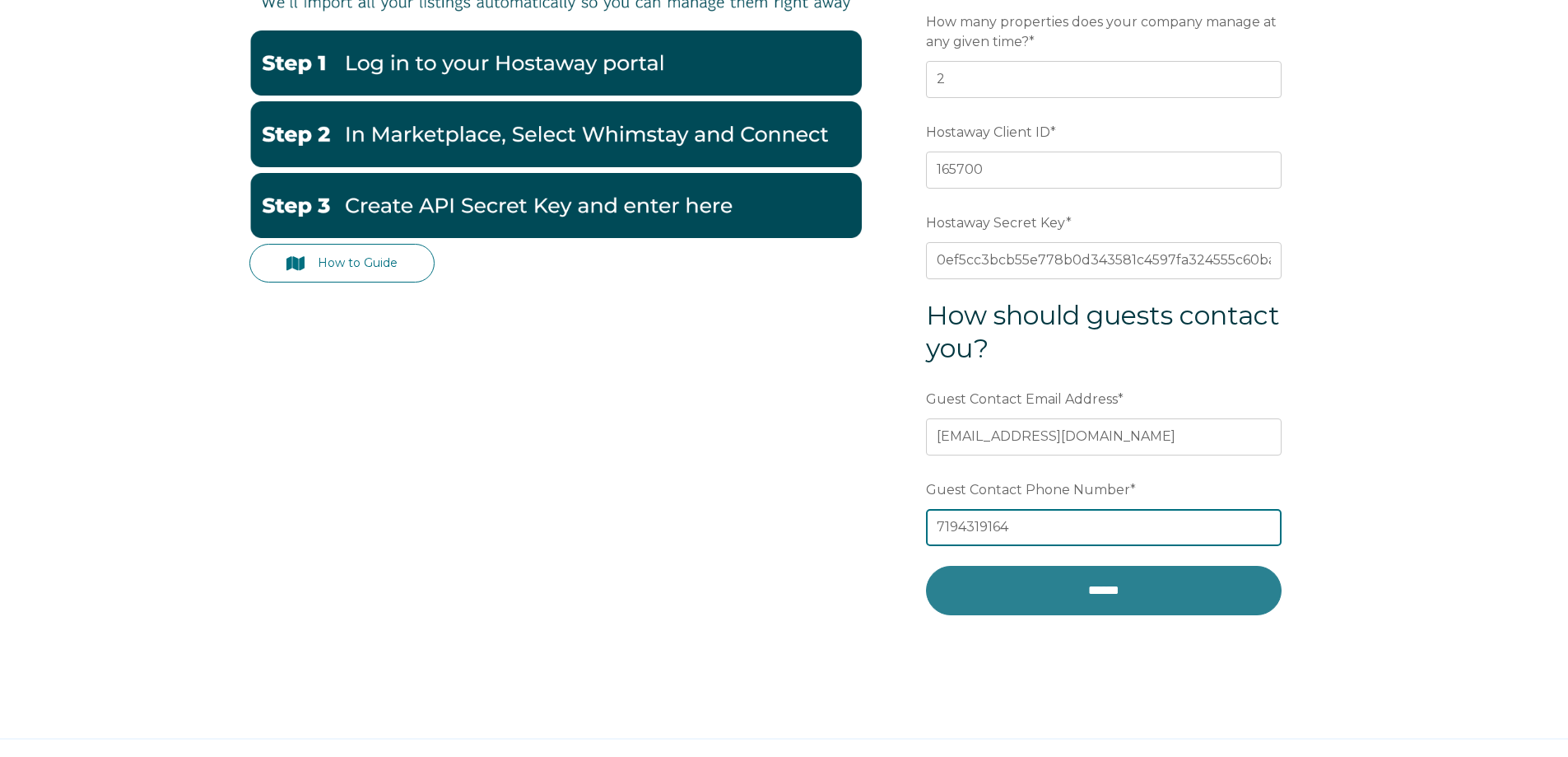
type input "7194319164"
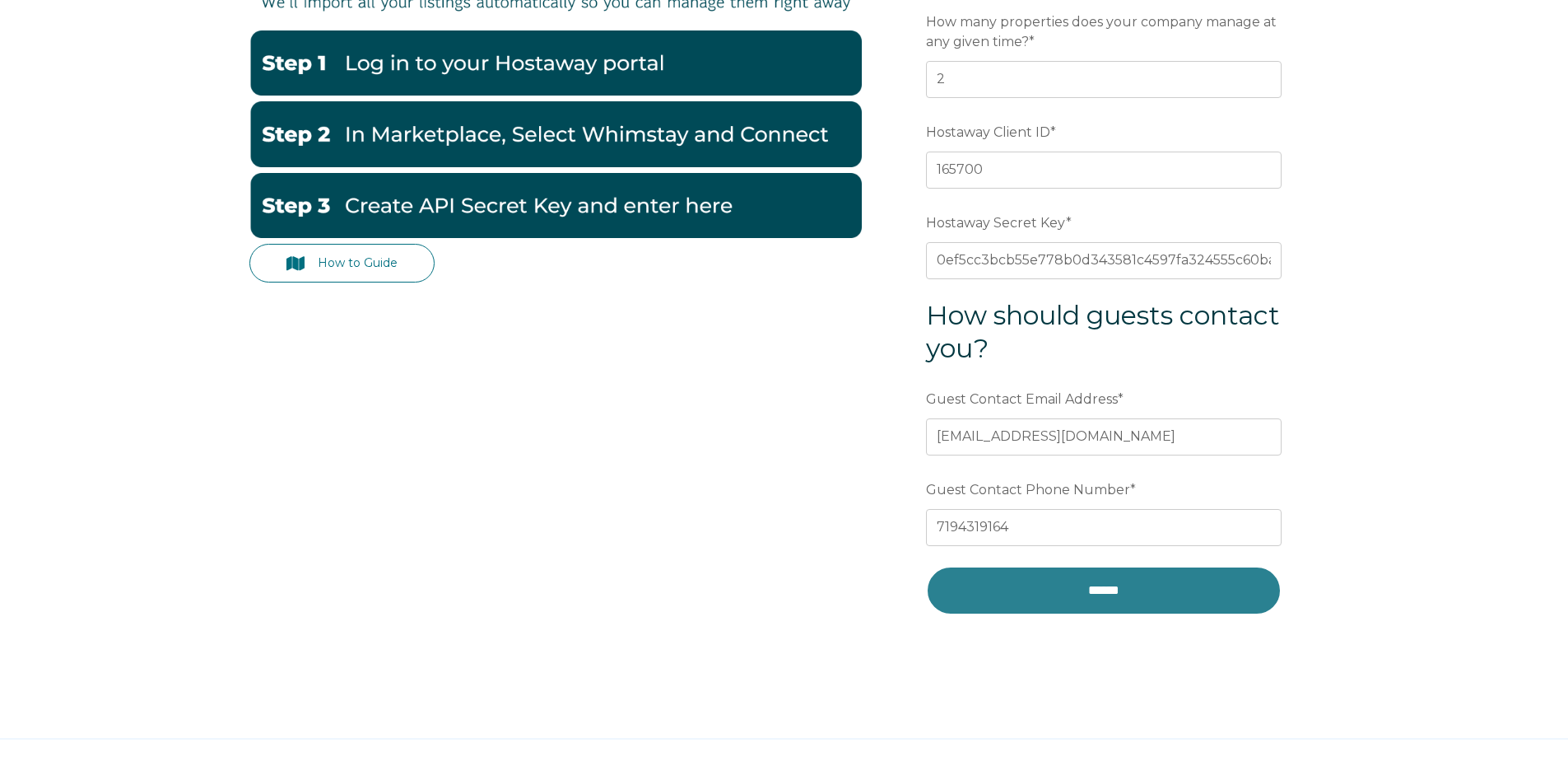
click at [1154, 596] on input "******" at bounding box center [1104, 590] width 356 height 50
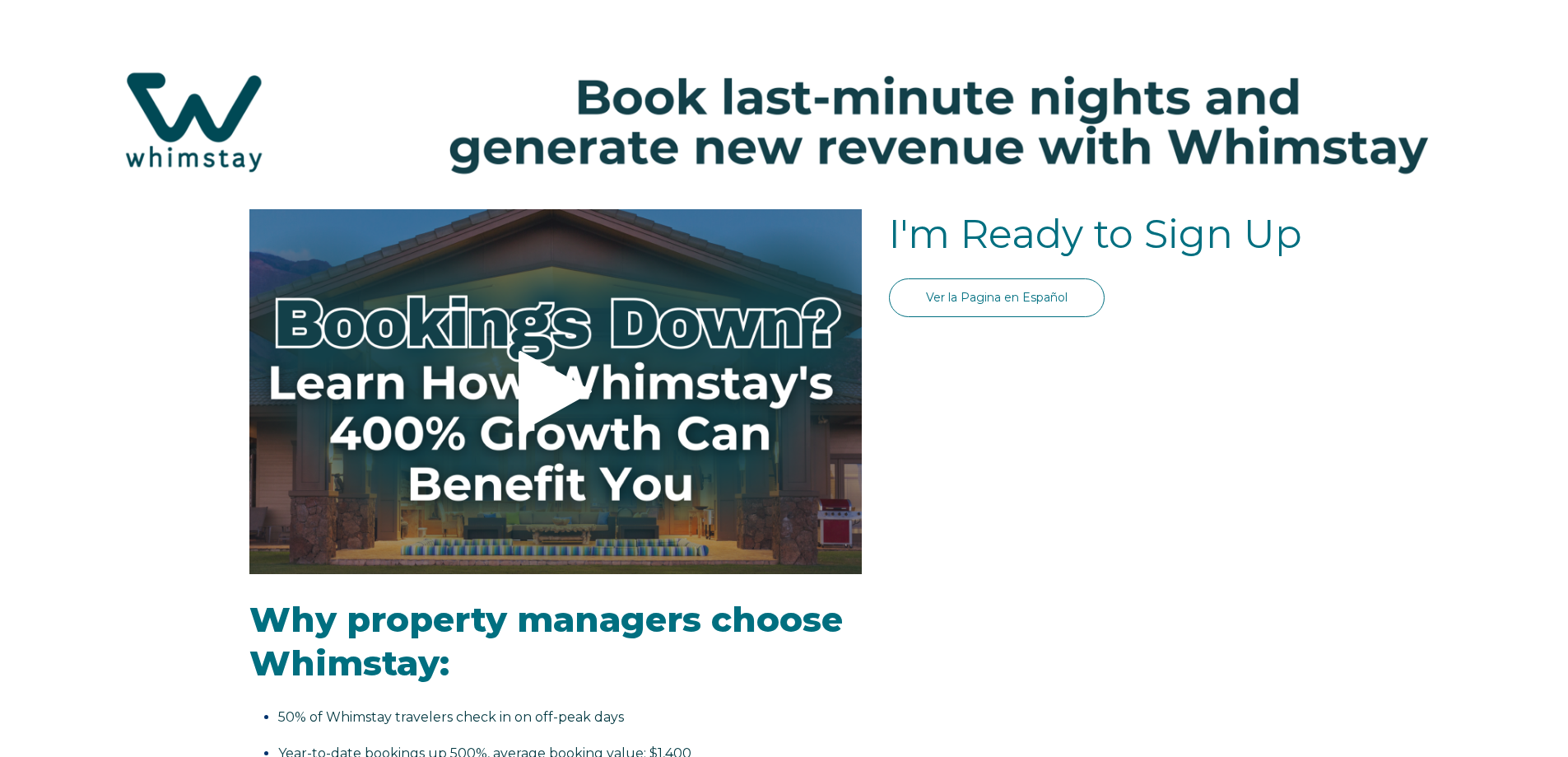
select select "US"
select select "Standard"
